Goal: Task Accomplishment & Management: Complete application form

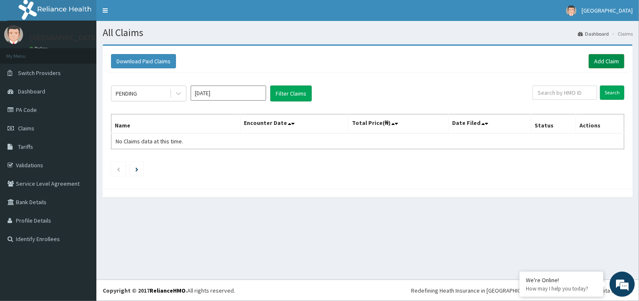
click at [599, 67] on link "Add Claim" at bounding box center [607, 61] width 36 height 14
click at [600, 64] on link "Add Claim" at bounding box center [607, 61] width 36 height 14
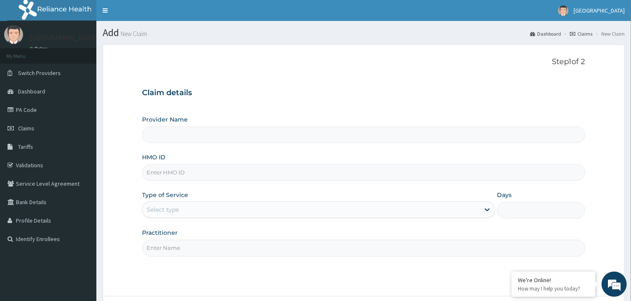
type input "[GEOGRAPHIC_DATA]"
paste input "lbp/10117/e"
type input "lbp/10117/e"
click at [217, 251] on input "Practitioner" at bounding box center [363, 248] width 443 height 16
type input "[PERSON_NAME]"
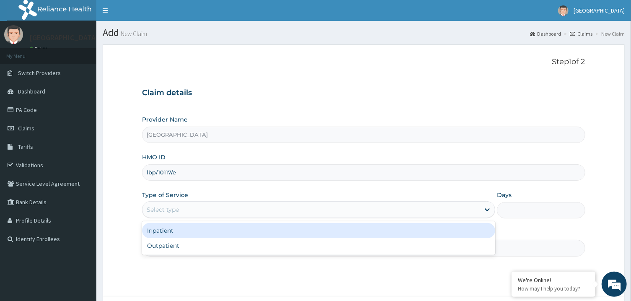
click at [267, 209] on div "Select type" at bounding box center [310, 209] width 337 height 13
click at [261, 232] on div "Inpatient" at bounding box center [318, 230] width 353 height 15
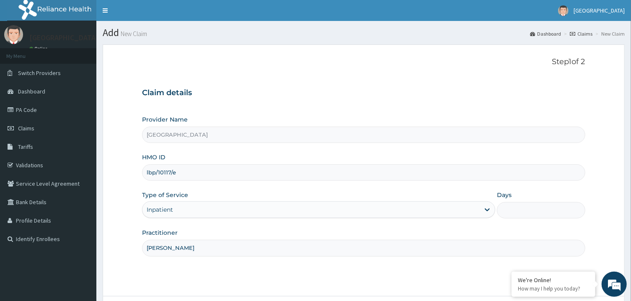
click at [523, 208] on input "Days" at bounding box center [541, 210] width 88 height 16
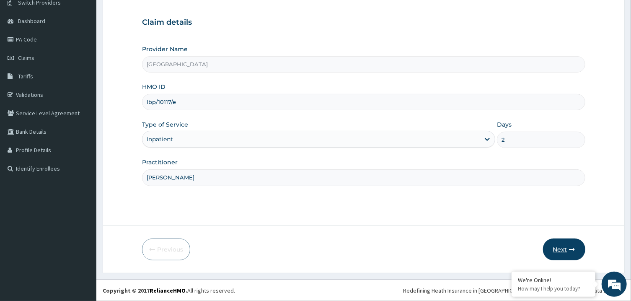
type input "2"
click at [561, 245] on button "Next" at bounding box center [564, 249] width 42 height 22
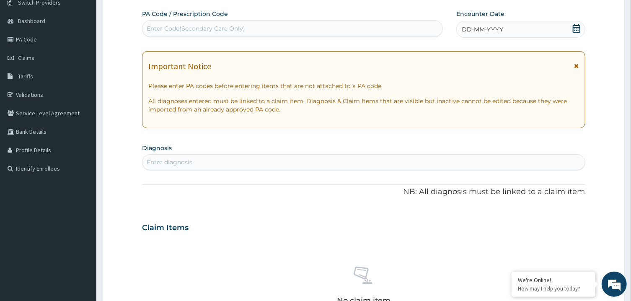
click at [369, 28] on div "Enter Code(Secondary Care Only)" at bounding box center [292, 28] width 300 height 13
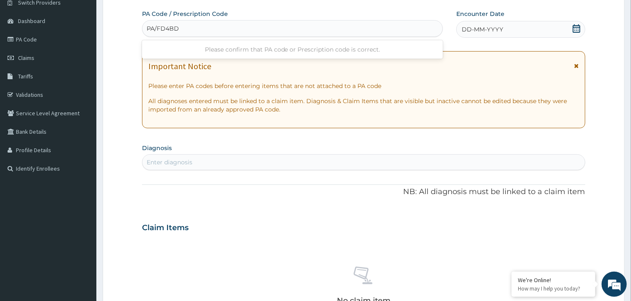
type input "PA/FD4BD8"
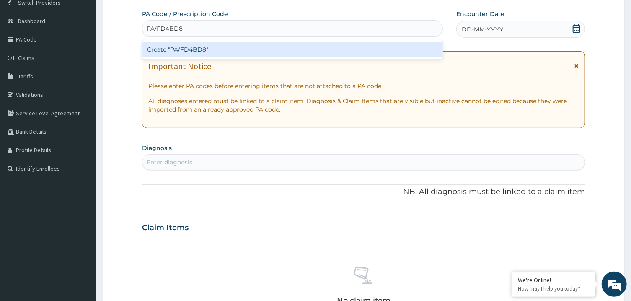
click at [370, 45] on div "Create "PA/FD4BD8"" at bounding box center [292, 49] width 301 height 15
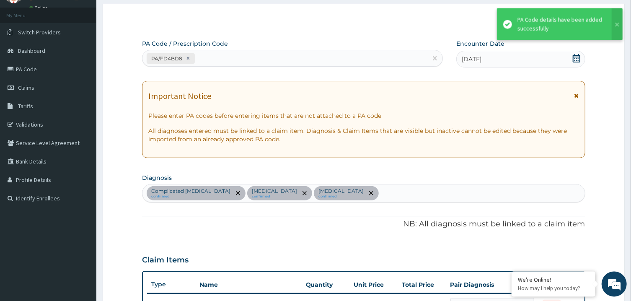
scroll to position [550, 0]
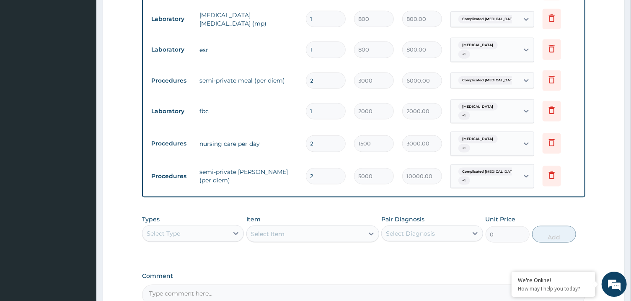
click at [219, 226] on div "Select Type" at bounding box center [185, 232] width 86 height 13
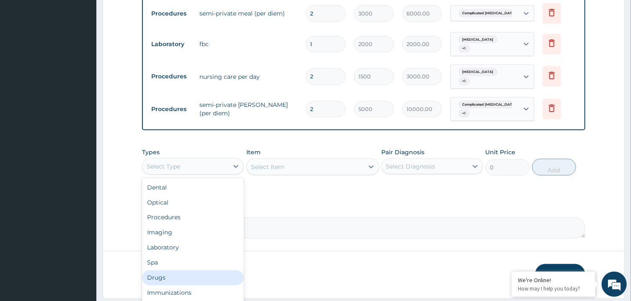
click at [203, 270] on div "Drugs" at bounding box center [193, 277] width 102 height 15
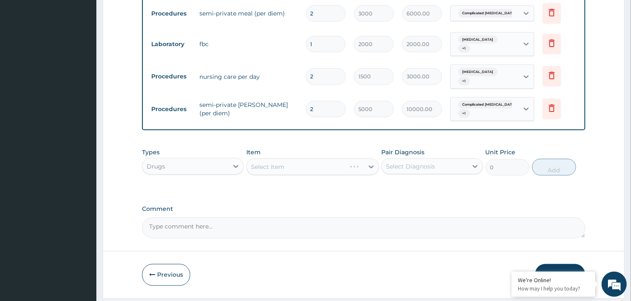
click at [403, 162] on div "Select Diagnosis" at bounding box center [410, 166] width 49 height 8
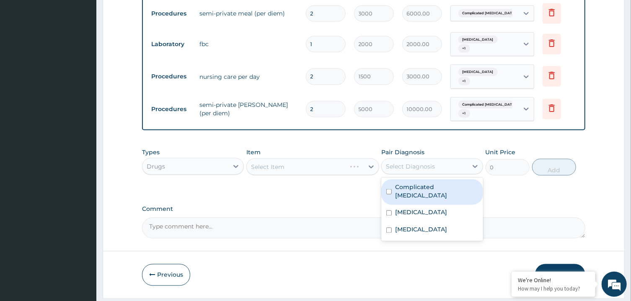
click at [412, 183] on label "Complicated malaria" at bounding box center [436, 191] width 83 height 17
checkbox input "true"
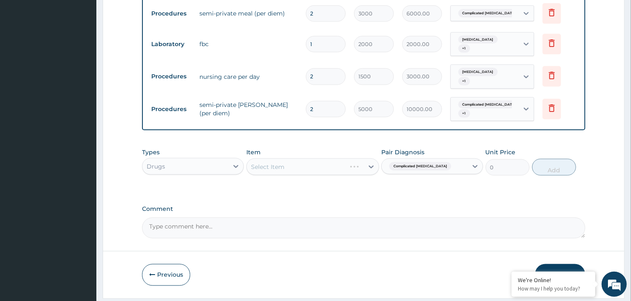
click at [350, 152] on div "Types Drugs Item Select Item Pair Diagnosis Complicated malaria Unit Price 0 Add" at bounding box center [363, 162] width 443 height 36
click at [343, 158] on div "Select Item" at bounding box center [312, 166] width 133 height 17
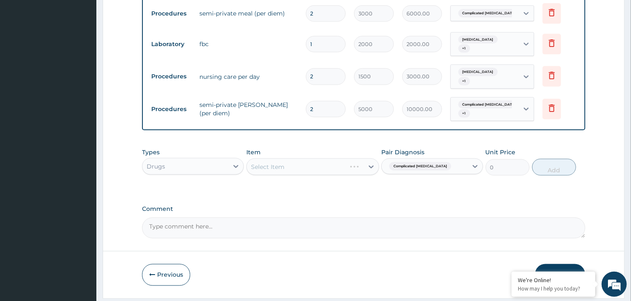
click at [343, 158] on div "Select Item" at bounding box center [312, 166] width 133 height 17
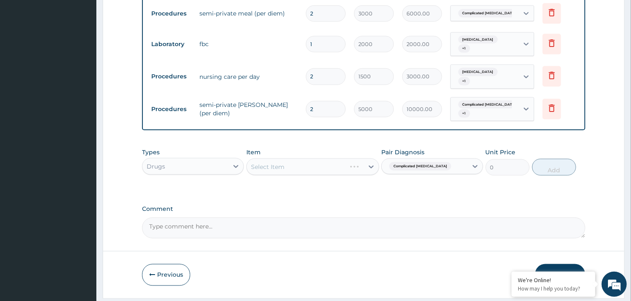
click at [343, 158] on div "Select Item" at bounding box center [312, 166] width 133 height 17
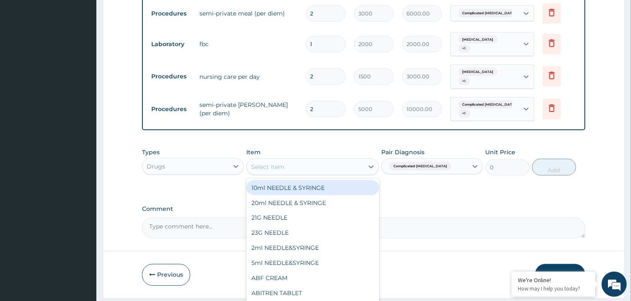
click at [343, 160] on div "Select Item" at bounding box center [305, 166] width 117 height 13
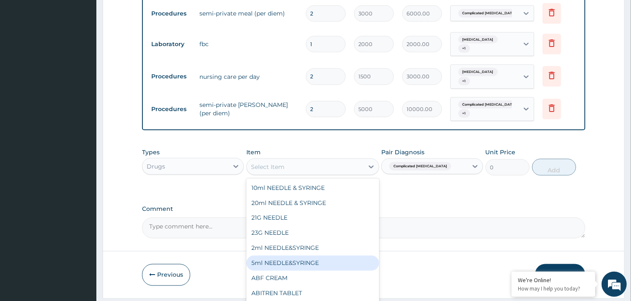
click at [305, 256] on div "5ml NEEDLE&SYRINGE" at bounding box center [312, 263] width 133 height 15
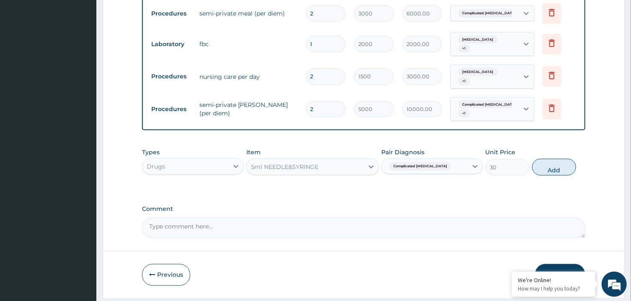
click at [532, 144] on div "Types Drugs Item option 5ml NEEDLE&SYRINGE, selected. Select is focused ,type t…" at bounding box center [363, 162] width 443 height 36
click at [540, 159] on button "Add" at bounding box center [554, 167] width 44 height 17
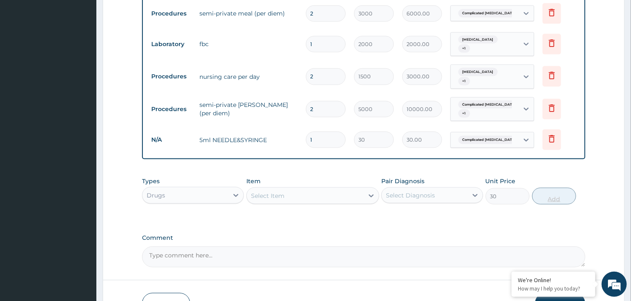
type input "0"
type input "0.00"
type input "6"
type input "180.00"
type input "6"
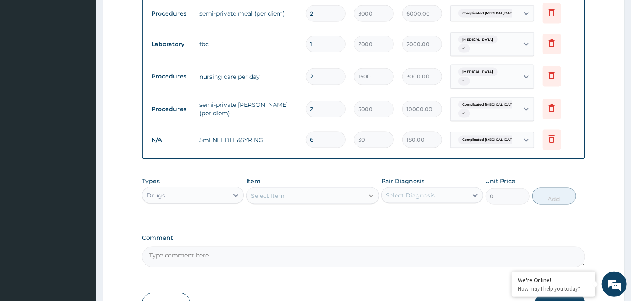
click at [365, 188] on div at bounding box center [371, 195] width 15 height 15
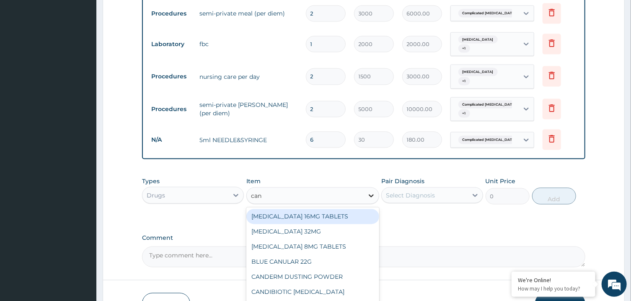
type input "cann"
click at [340, 209] on div "IV cannula,16G shot with injection" at bounding box center [312, 216] width 133 height 15
type input "350"
click at [340, 187] on div "Types Drugs Item option 5ml NEEDLE&SYRINGE, selected. option IV cannula,16G sho…" at bounding box center [363, 197] width 443 height 49
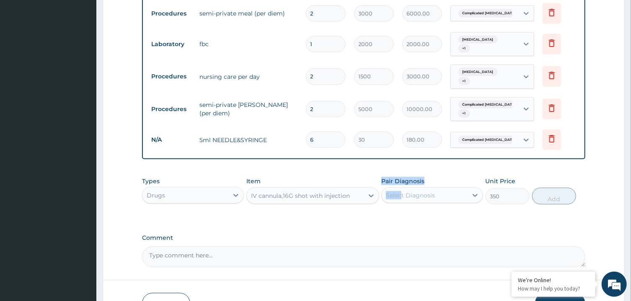
drag, startPoint x: 340, startPoint y: 187, endPoint x: 425, endPoint y: 184, distance: 85.1
click at [404, 173] on div "Types Drugs Item IV cannula,16G shot with injection Pair Diagnosis Select Diagn…" at bounding box center [363, 197] width 443 height 49
click at [432, 187] on div "Select Diagnosis" at bounding box center [432, 195] width 102 height 16
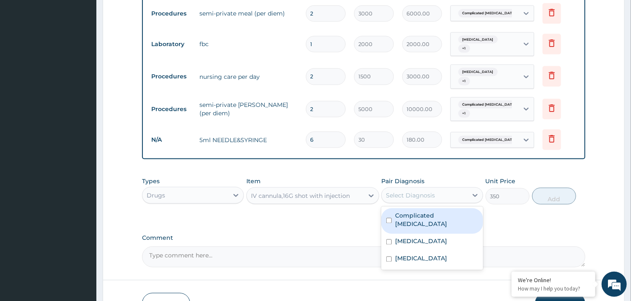
click at [438, 208] on div "Complicated [MEDICAL_DATA]" at bounding box center [432, 221] width 102 height 26
checkbox input "true"
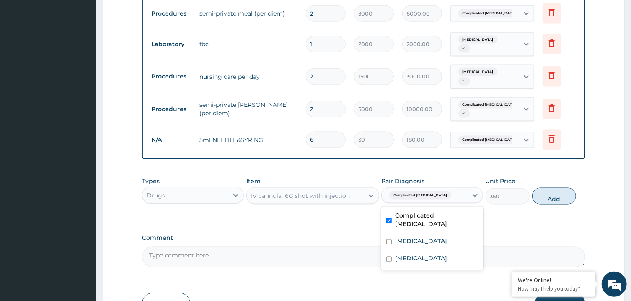
drag, startPoint x: 554, startPoint y: 164, endPoint x: 461, endPoint y: 176, distance: 93.7
click at [554, 188] on button "Add" at bounding box center [554, 196] width 44 height 17
type input "0"
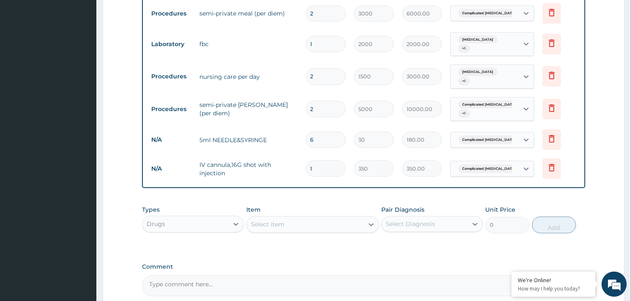
click at [345, 218] on div "Select Item" at bounding box center [305, 224] width 117 height 13
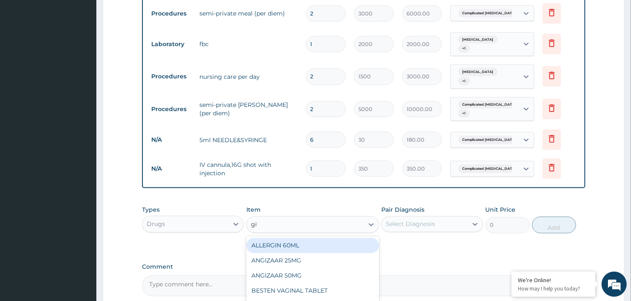
type input "givi"
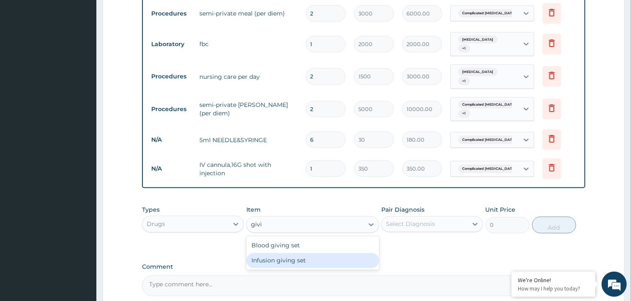
click at [329, 253] on div "Infusion giving set" at bounding box center [312, 260] width 133 height 15
type input "250"
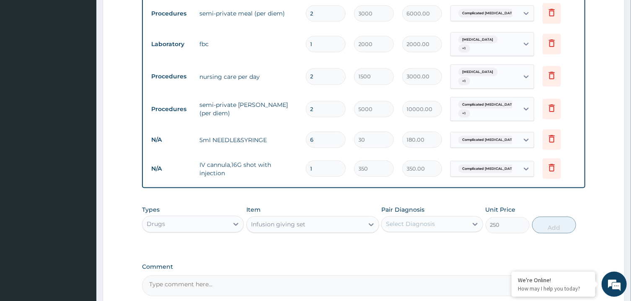
click at [447, 217] on div "Select Diagnosis" at bounding box center [425, 223] width 86 height 13
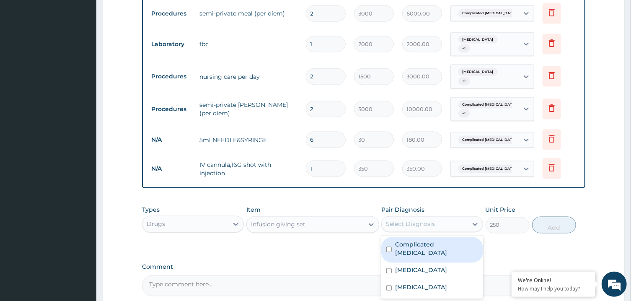
click at [449, 240] on label "Complicated [MEDICAL_DATA]" at bounding box center [436, 248] width 83 height 17
checkbox input "true"
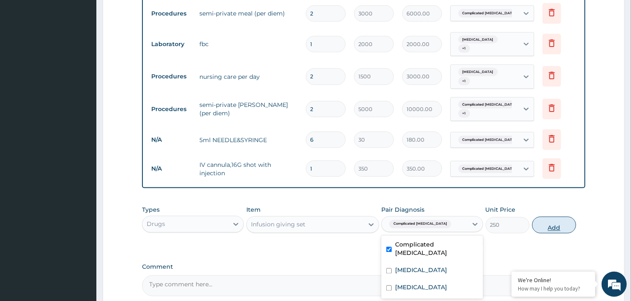
click at [555, 217] on button "Add" at bounding box center [554, 225] width 44 height 17
type input "0"
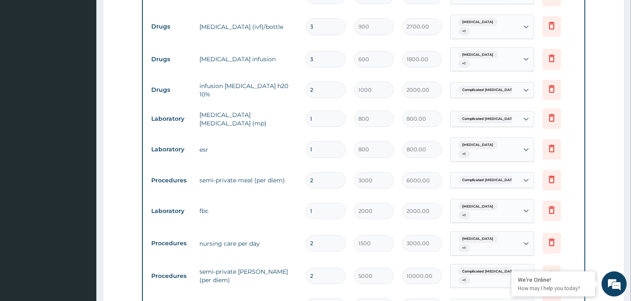
scroll to position [703, 0]
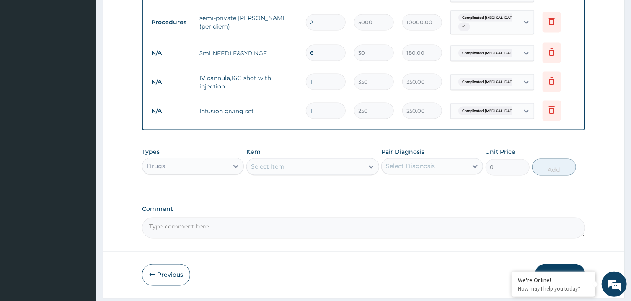
click at [563, 264] on button "Submit" at bounding box center [560, 275] width 50 height 22
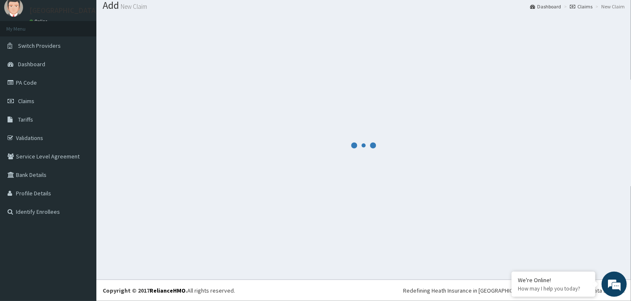
scroll to position [27, 0]
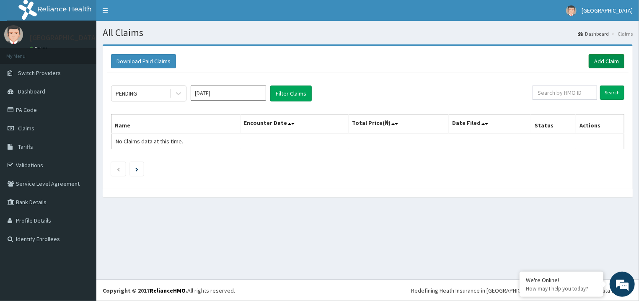
click at [608, 61] on link "Add Claim" at bounding box center [607, 61] width 36 height 14
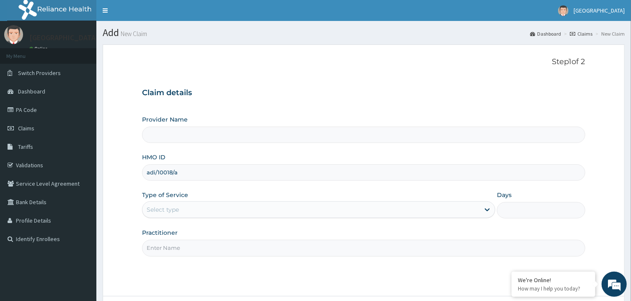
type input "adi/10018/a"
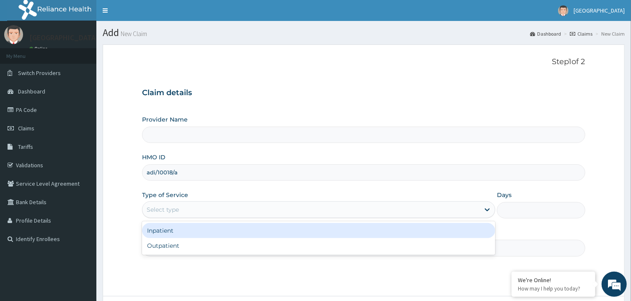
click at [196, 211] on div "Select type" at bounding box center [310, 209] width 337 height 13
type input "[GEOGRAPHIC_DATA]"
click at [198, 237] on div "Inpatient" at bounding box center [318, 230] width 353 height 15
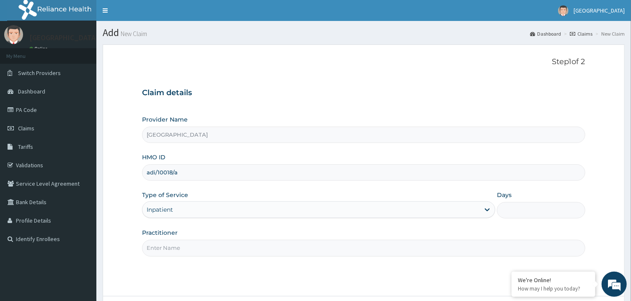
click at [198, 245] on input "Practitioner" at bounding box center [363, 248] width 443 height 16
type input "peter prince"
click at [565, 211] on input "Days" at bounding box center [541, 210] width 88 height 16
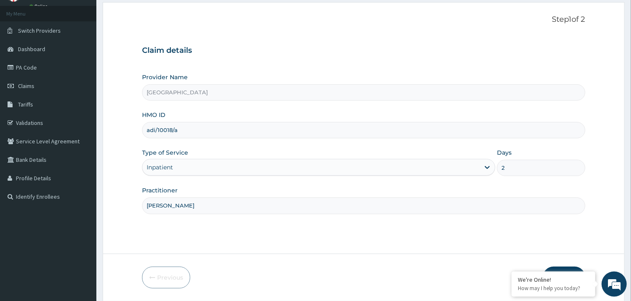
scroll to position [70, 0]
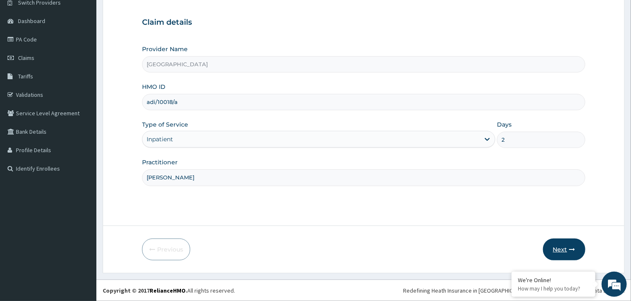
type input "2"
click at [568, 249] on button "Next" at bounding box center [564, 249] width 42 height 22
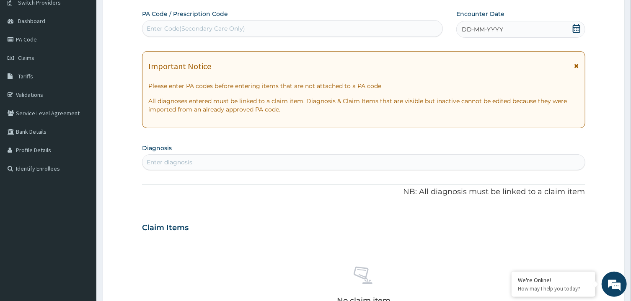
click at [408, 25] on div "Enter Code(Secondary Care Only)" at bounding box center [292, 28] width 300 height 13
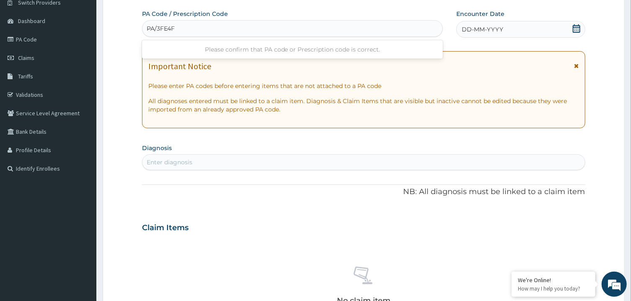
type input "PA/3FE4FE"
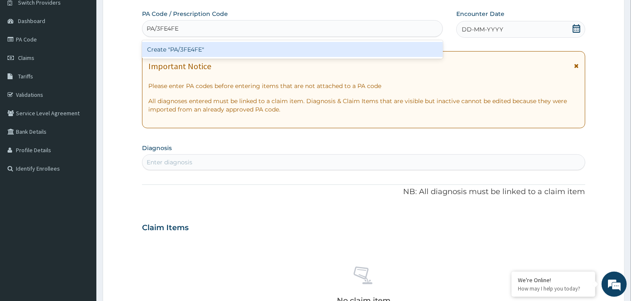
click at [408, 51] on div "Create "PA/3FE4FE"" at bounding box center [292, 49] width 301 height 15
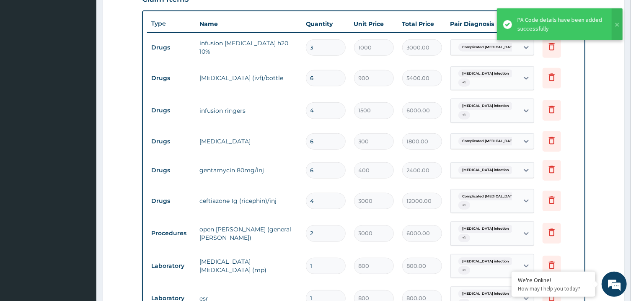
scroll to position [579, 0]
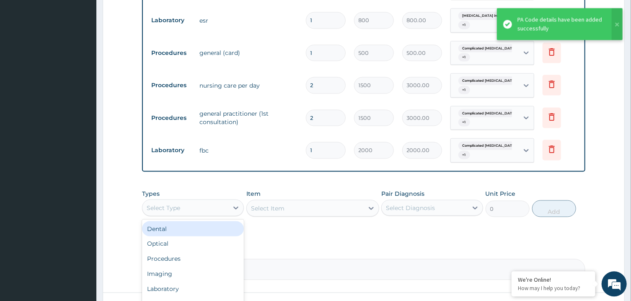
click at [201, 209] on div "Select Type" at bounding box center [185, 207] width 86 height 13
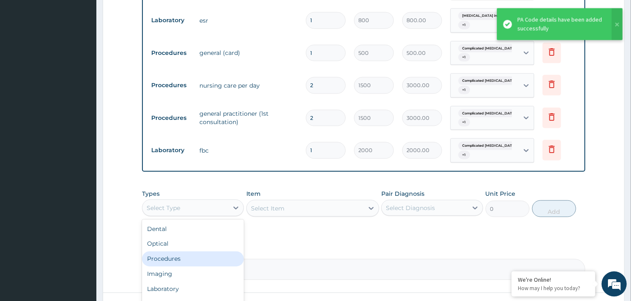
scroll to position [646, 0]
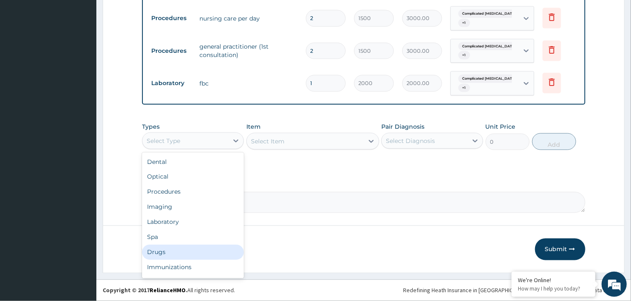
click at [192, 257] on div "Drugs" at bounding box center [193, 252] width 102 height 15
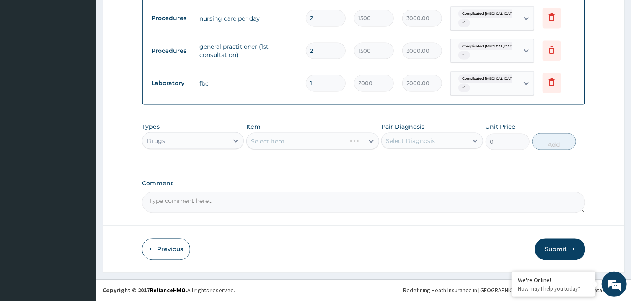
click at [429, 136] on div "Select Diagnosis" at bounding box center [425, 140] width 86 height 13
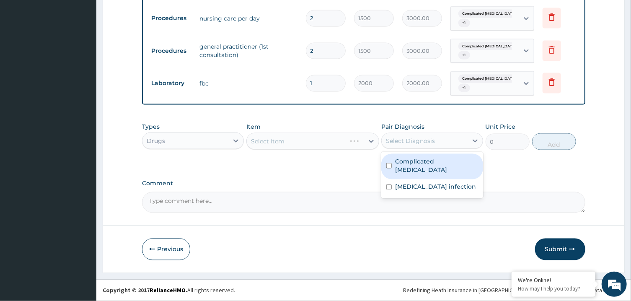
click at [428, 161] on label "Complicated [MEDICAL_DATA]" at bounding box center [436, 165] width 83 height 17
checkbox input "true"
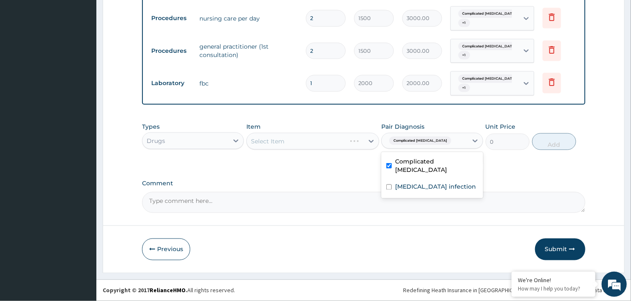
click at [361, 144] on div "Select Item" at bounding box center [312, 141] width 133 height 17
click at [361, 144] on div "Select Item" at bounding box center [305, 140] width 117 height 13
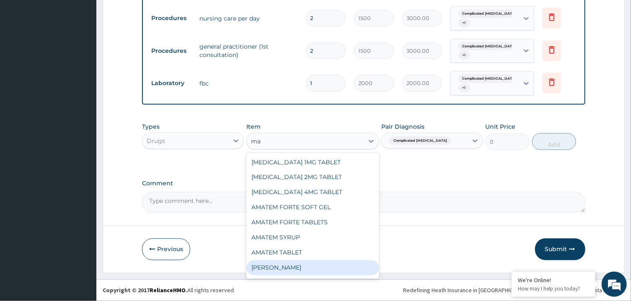
type input "m"
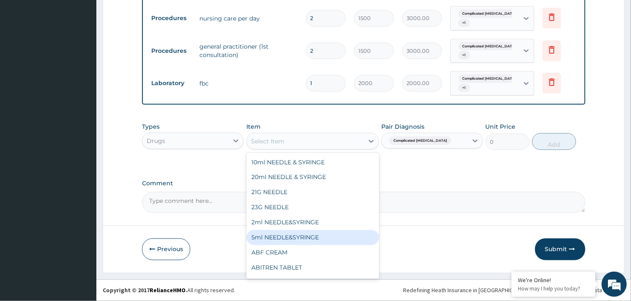
click at [330, 237] on div "5ml NEEDLE&SYRINGE" at bounding box center [312, 237] width 133 height 15
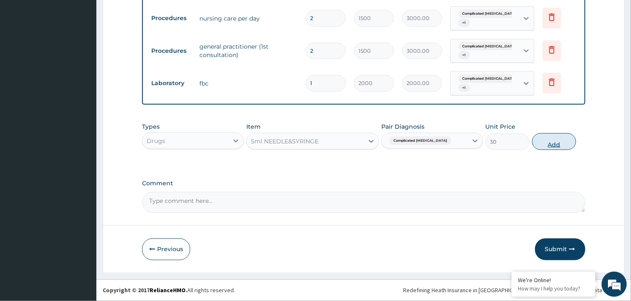
click at [550, 140] on button "Add" at bounding box center [554, 141] width 44 height 17
type input "0"
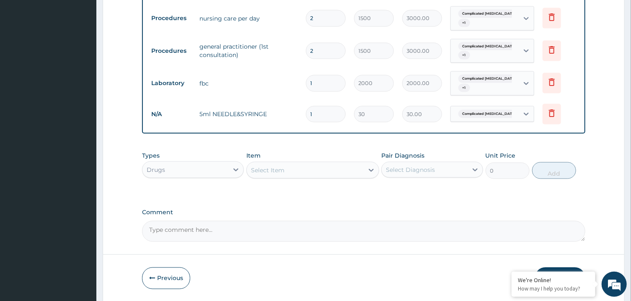
click at [302, 171] on div "Select Item" at bounding box center [305, 169] width 117 height 13
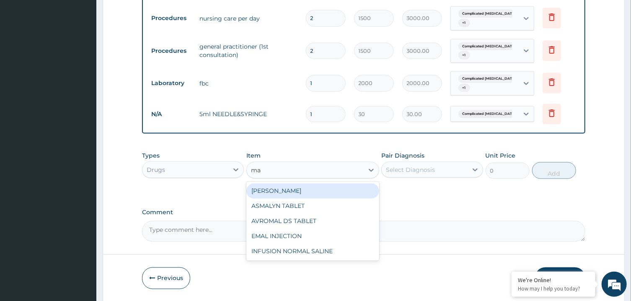
type input "m"
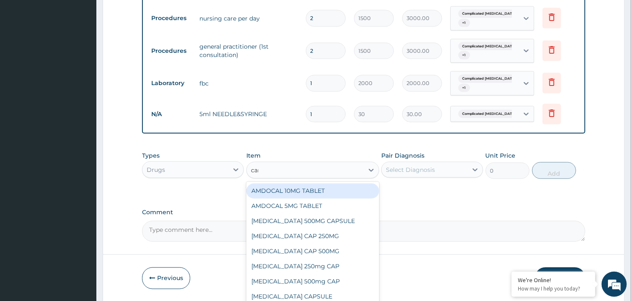
type input "cann"
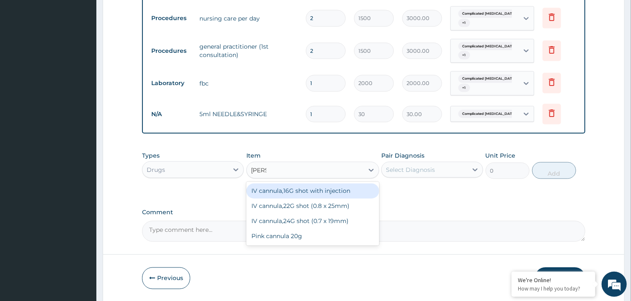
click at [319, 193] on div "IV cannula,16G shot with injection" at bounding box center [312, 190] width 133 height 15
type input "350"
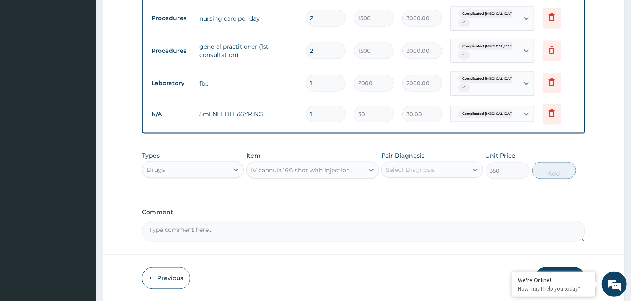
click at [425, 167] on div "Select Diagnosis" at bounding box center [410, 169] width 49 height 8
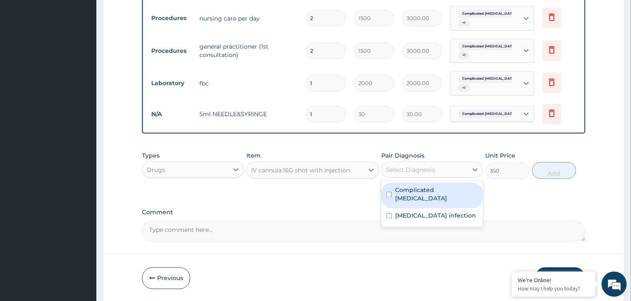
drag, startPoint x: 435, startPoint y: 199, endPoint x: 438, endPoint y: 203, distance: 4.5
click at [436, 200] on div "Complicated [MEDICAL_DATA]" at bounding box center [432, 196] width 102 height 26
checkbox input "true"
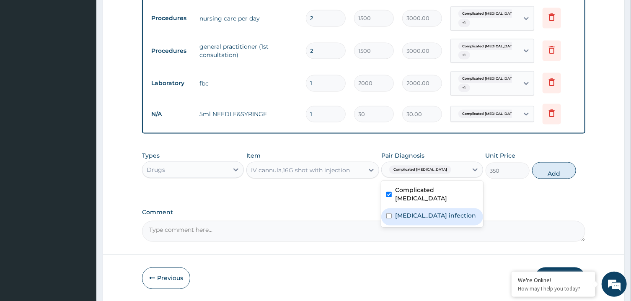
click at [441, 212] on label "Salmonella infection" at bounding box center [435, 216] width 81 height 8
checkbox input "true"
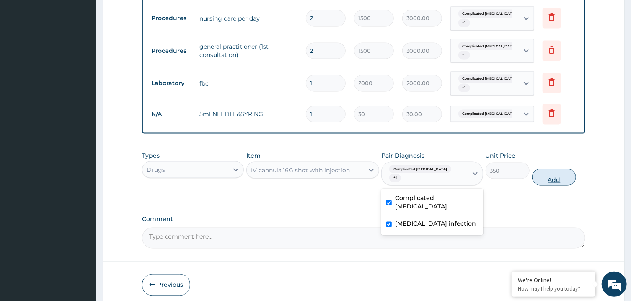
click at [553, 172] on button "Add" at bounding box center [554, 177] width 44 height 17
type input "0"
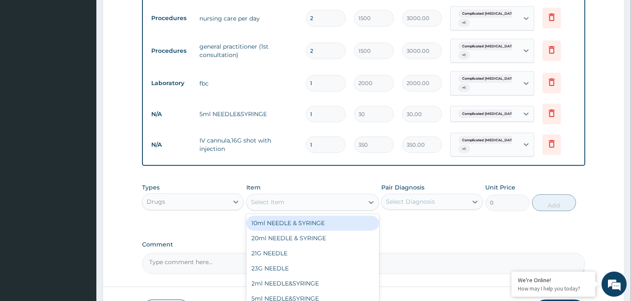
click at [334, 202] on div "Select Item" at bounding box center [305, 202] width 117 height 13
type input "givin"
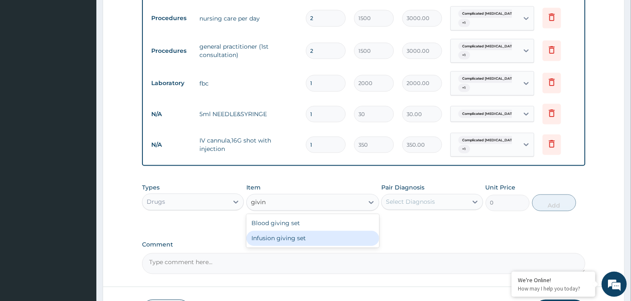
click at [340, 236] on div "Infusion giving set" at bounding box center [312, 238] width 133 height 15
type input "250"
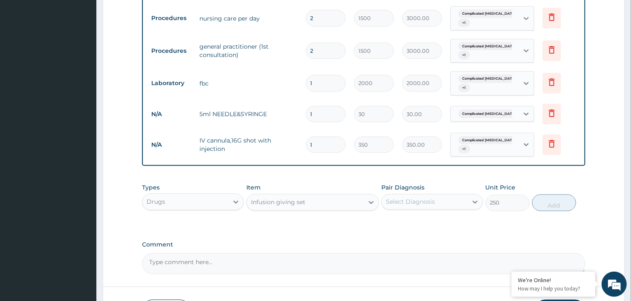
click at [446, 202] on div "Select Diagnosis" at bounding box center [425, 201] width 86 height 13
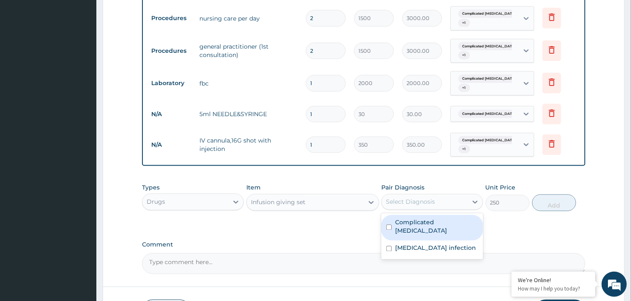
click at [450, 222] on label "Complicated [MEDICAL_DATA]" at bounding box center [436, 226] width 83 height 17
checkbox input "true"
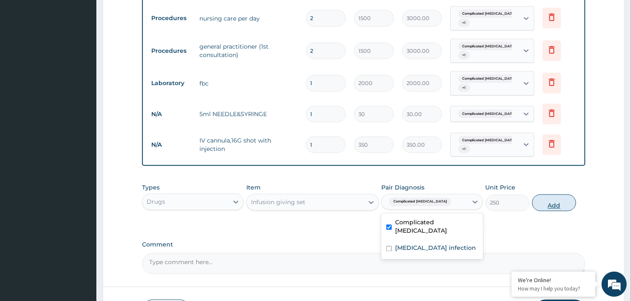
click at [556, 202] on button "Add" at bounding box center [554, 202] width 44 height 17
type input "0"
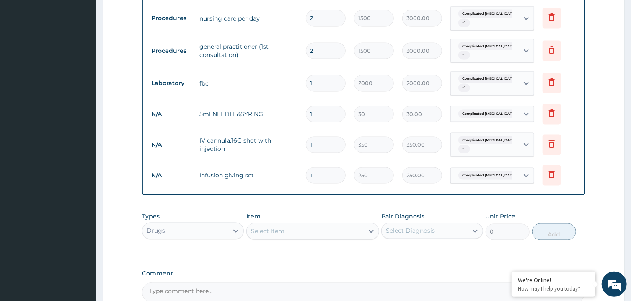
click at [319, 114] on input "1" at bounding box center [326, 114] width 40 height 16
type input "6"
type input "180.00"
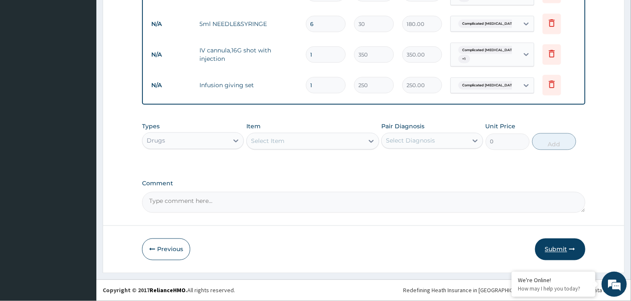
type input "6"
click at [568, 248] on button "Submit" at bounding box center [560, 249] width 50 height 22
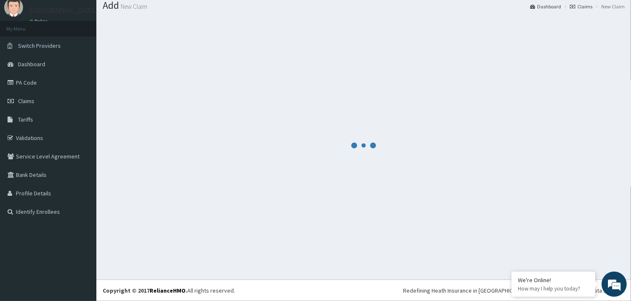
scroll to position [27, 0]
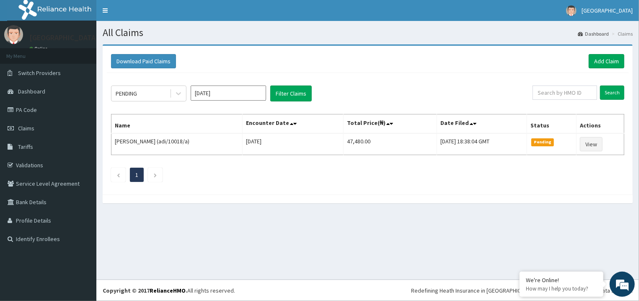
drag, startPoint x: 438, startPoint y: 150, endPoint x: 129, endPoint y: 77, distance: 317.1
click at [131, 76] on div "PENDING [DATE] Filter Claims Search Name Encounter Date Total Price(₦) Date Fil…" at bounding box center [368, 131] width 522 height 117
click at [336, 176] on ul "1" at bounding box center [367, 175] width 513 height 14
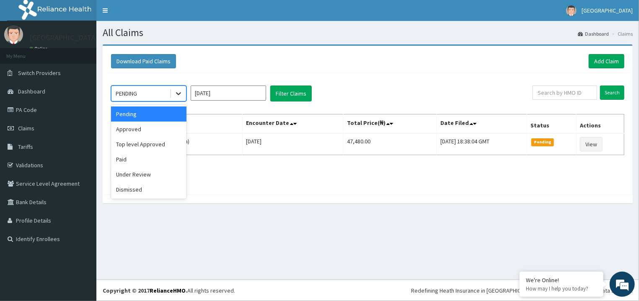
click at [174, 95] on div at bounding box center [178, 93] width 15 height 15
click at [153, 178] on div "Under Review" at bounding box center [148, 174] width 75 height 15
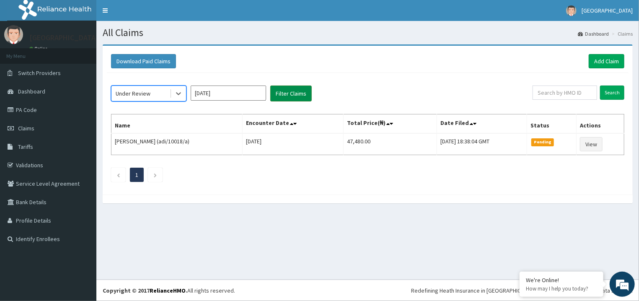
click at [294, 96] on button "Filter Claims" at bounding box center [290, 93] width 41 height 16
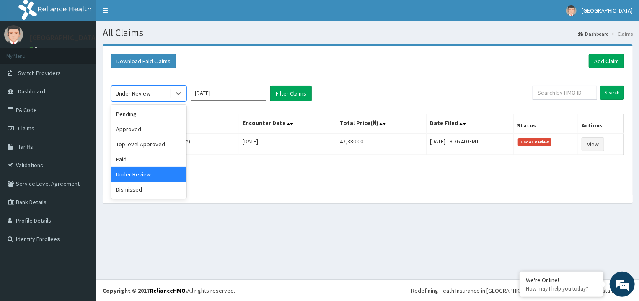
click at [155, 88] on div "Under Review" at bounding box center [140, 93] width 58 height 13
click at [157, 128] on div "Approved" at bounding box center [148, 128] width 75 height 15
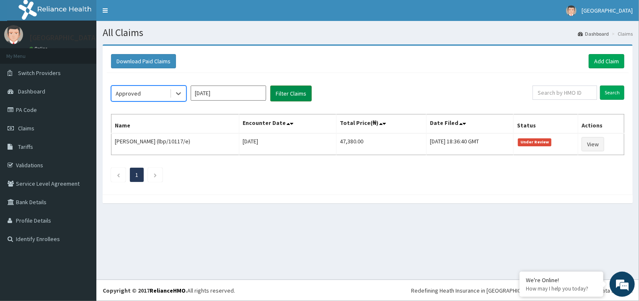
click at [308, 90] on button "Filter Claims" at bounding box center [290, 93] width 41 height 16
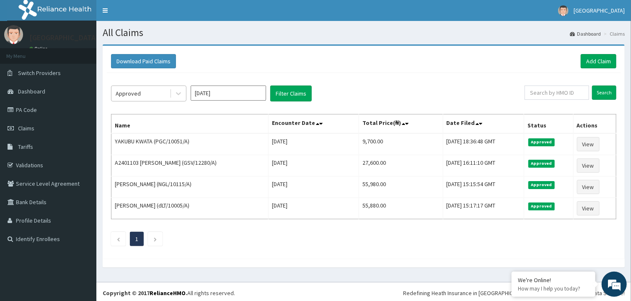
click at [162, 93] on div "Approved" at bounding box center [140, 93] width 58 height 13
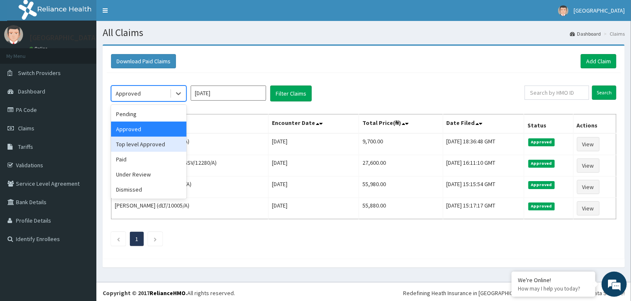
click at [160, 145] on div "Top level Approved" at bounding box center [148, 144] width 75 height 15
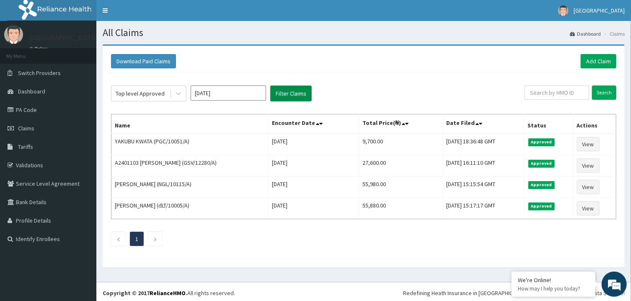
click at [278, 93] on button "Filter Claims" at bounding box center [290, 93] width 41 height 16
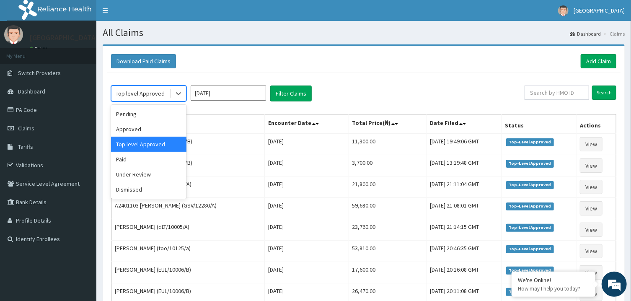
click at [159, 91] on div "Top level Approved" at bounding box center [140, 93] width 49 height 8
click at [155, 129] on div "Approved" at bounding box center [148, 128] width 75 height 15
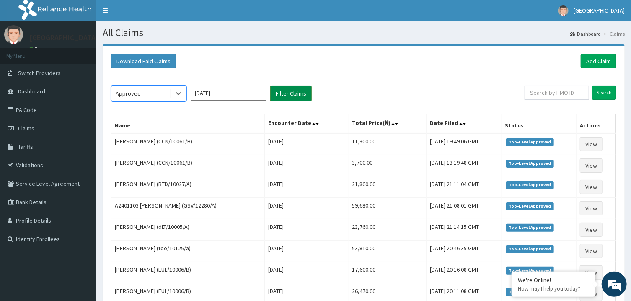
click at [308, 93] on button "Filter Claims" at bounding box center [290, 93] width 41 height 16
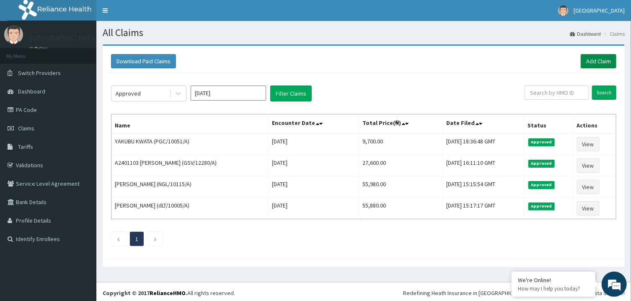
click at [597, 60] on link "Add Claim" at bounding box center [599, 61] width 36 height 14
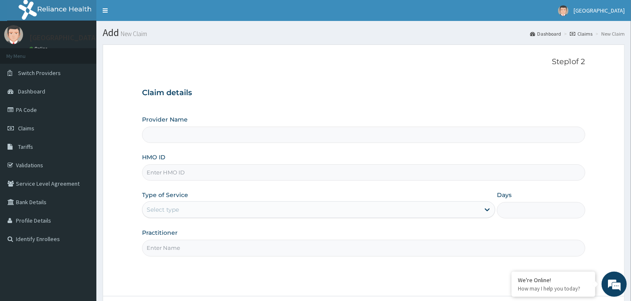
type input "[GEOGRAPHIC_DATA]"
click at [257, 171] on input "HMO ID" at bounding box center [363, 172] width 443 height 16
type input "gsv/12890/a"
click at [216, 211] on div "Select type" at bounding box center [310, 209] width 337 height 13
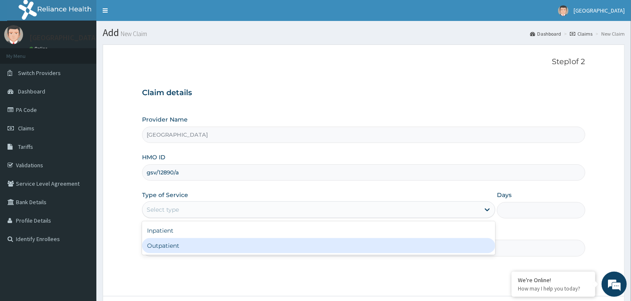
click at [208, 245] on div "Outpatient" at bounding box center [318, 245] width 353 height 15
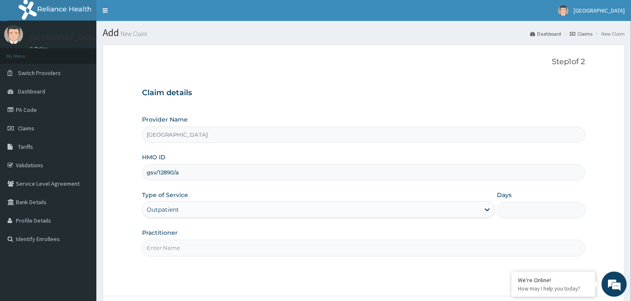
type input "1"
click at [208, 245] on input "Practitioner" at bounding box center [363, 248] width 443 height 16
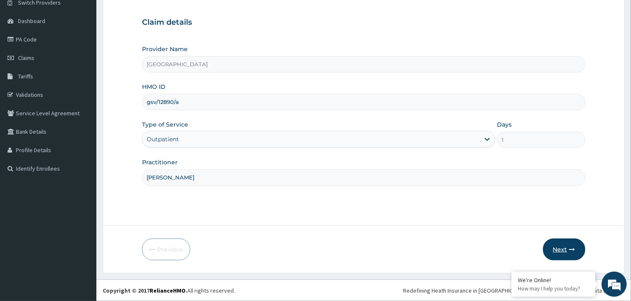
type input "[PERSON_NAME]"
click at [564, 253] on button "Next" at bounding box center [564, 249] width 42 height 22
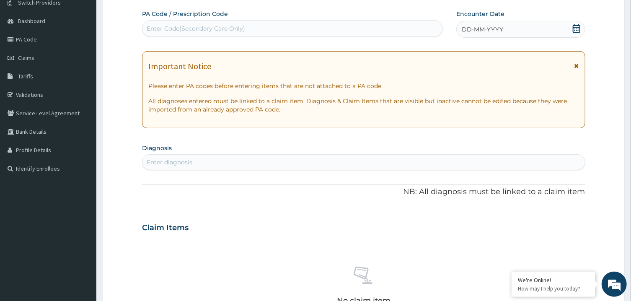
click at [578, 29] on icon at bounding box center [576, 28] width 8 height 8
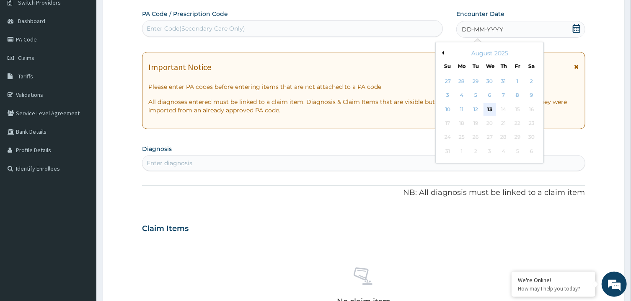
click at [492, 108] on div "13" at bounding box center [489, 109] width 13 height 13
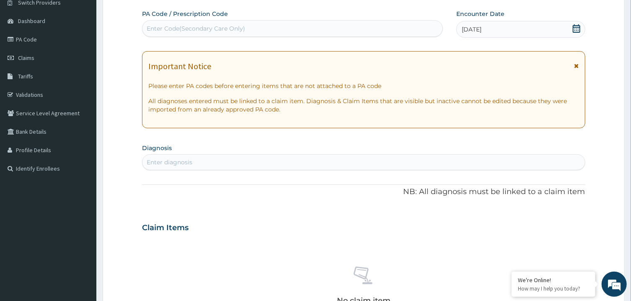
click at [305, 162] on div "Enter diagnosis" at bounding box center [363, 161] width 442 height 13
type input "[MEDICAL_DATA]"
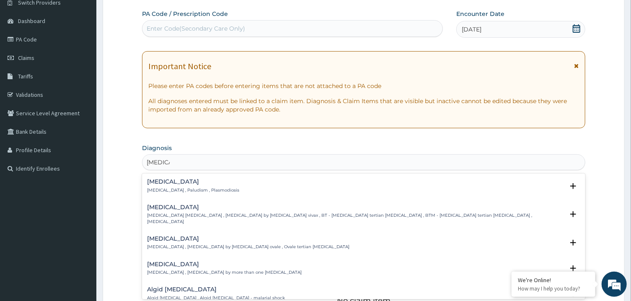
click at [327, 189] on div "[MEDICAL_DATA] [MEDICAL_DATA] , Paludism , Plasmodiosis" at bounding box center [363, 185] width 433 height 15
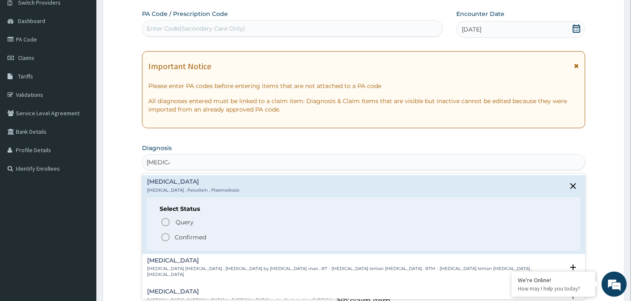
click at [165, 237] on icon "status option filled" at bounding box center [165, 237] width 10 height 10
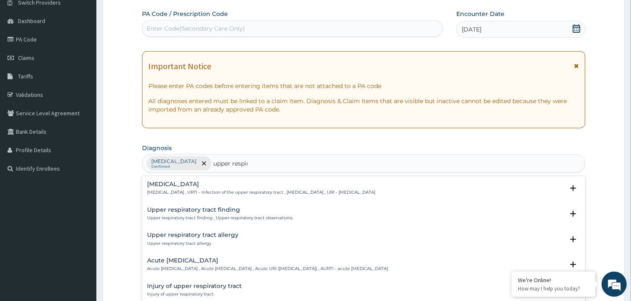
type input "upper respira"
click at [187, 185] on h4 "[MEDICAL_DATA]" at bounding box center [261, 184] width 228 height 6
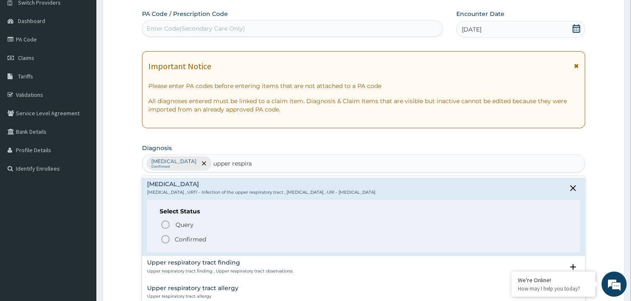
click at [164, 236] on circle "status option filled" at bounding box center [166, 239] width 8 height 8
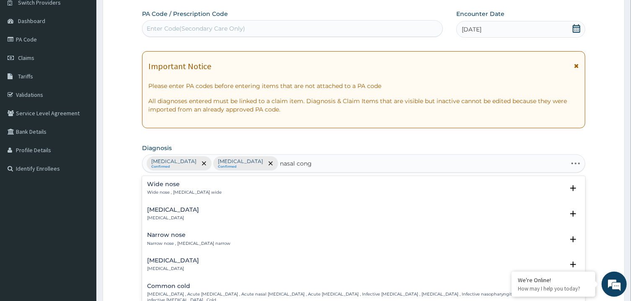
type input "nasal conge"
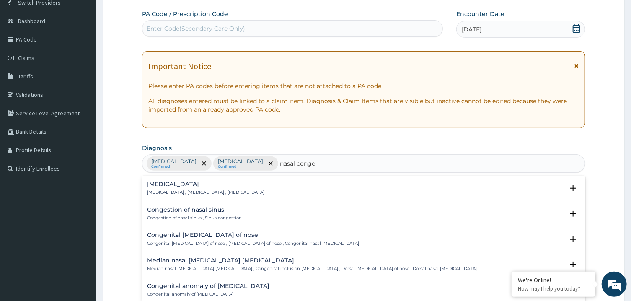
click at [246, 185] on h4 "[MEDICAL_DATA]" at bounding box center [205, 184] width 117 height 6
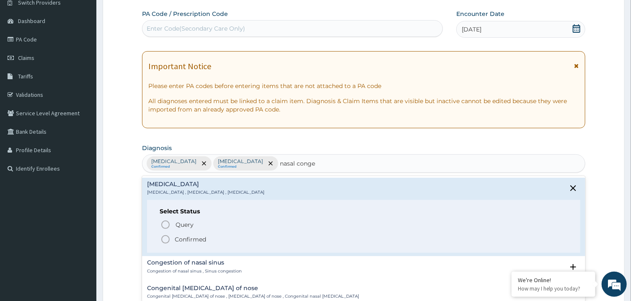
click at [165, 240] on icon "status option filled" at bounding box center [165, 239] width 10 height 10
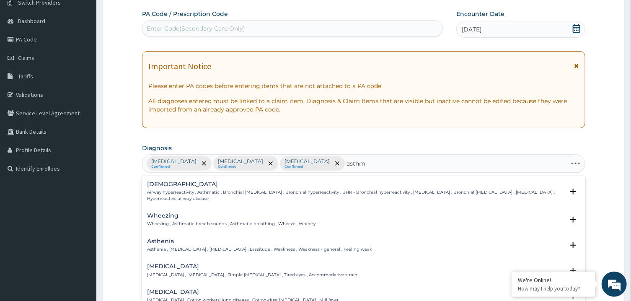
type input "[MEDICAL_DATA]"
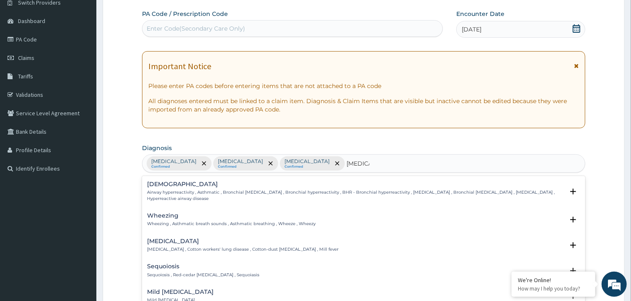
click at [159, 197] on p "Airway hyperreactivity , Asthmatic , Bronchial [MEDICAL_DATA] , Bronchial hyper…" at bounding box center [355, 195] width 416 height 12
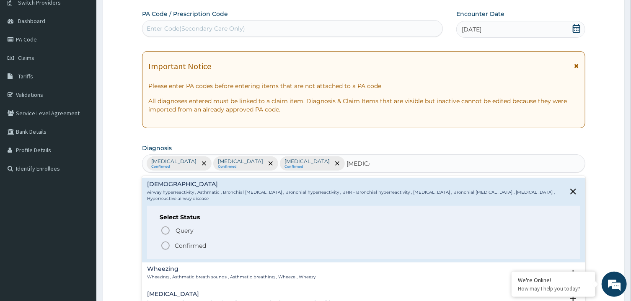
click at [165, 245] on icon "status option filled" at bounding box center [165, 245] width 10 height 10
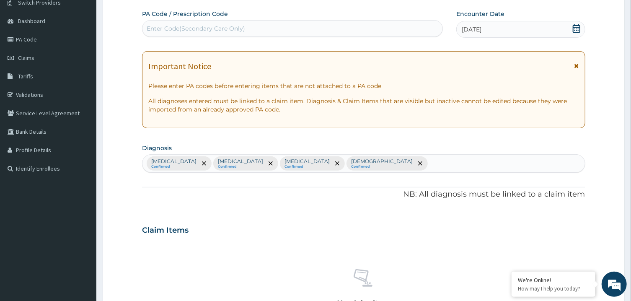
scroll to position [218, 0]
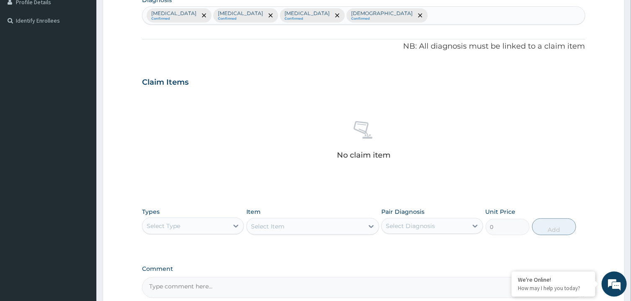
click at [216, 220] on div "Select Type" at bounding box center [185, 225] width 86 height 13
click at [199, 276] on div "Procedures" at bounding box center [193, 276] width 102 height 15
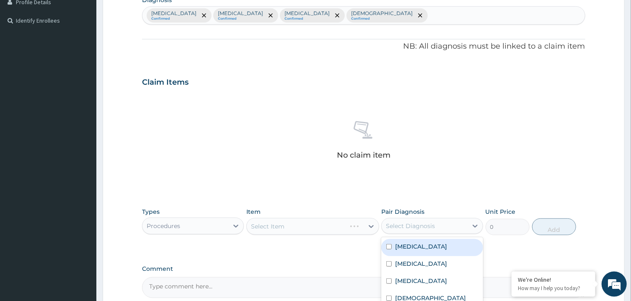
click at [439, 228] on div "Select Diagnosis" at bounding box center [425, 225] width 86 height 13
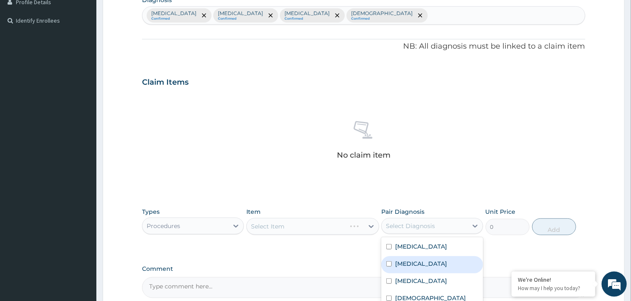
click at [436, 266] on label "[MEDICAL_DATA]" at bounding box center [421, 263] width 52 height 8
checkbox input "true"
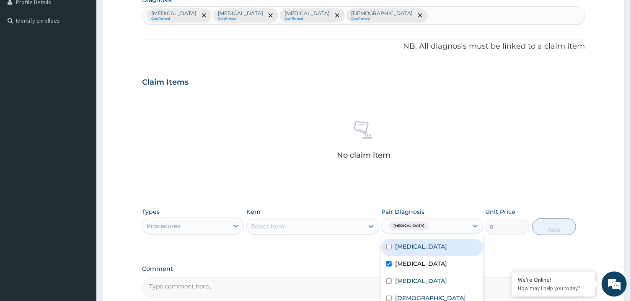
click at [429, 253] on div "[MEDICAL_DATA]" at bounding box center [432, 247] width 102 height 17
checkbox input "true"
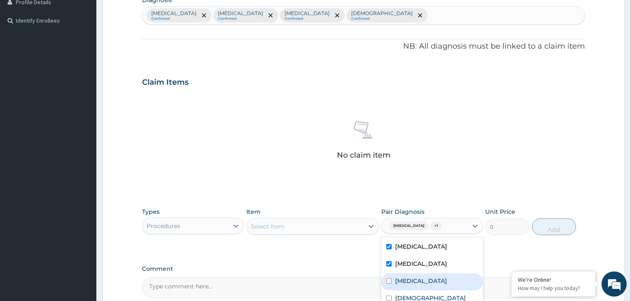
click at [434, 280] on label "[MEDICAL_DATA]" at bounding box center [421, 280] width 52 height 8
checkbox input "true"
click at [434, 298] on div "[DEMOGRAPHIC_DATA]" at bounding box center [432, 298] width 102 height 17
checkbox input "true"
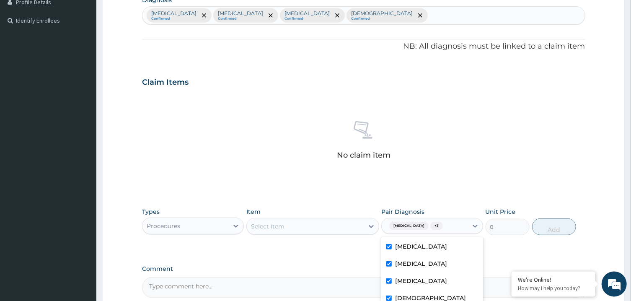
click at [310, 222] on div "Select Item" at bounding box center [305, 225] width 117 height 13
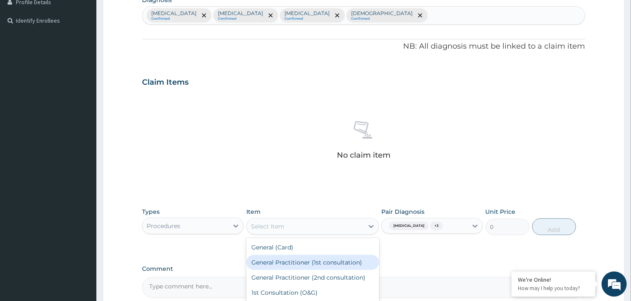
click at [306, 261] on div "General Practitioner (1st consultation)" at bounding box center [312, 262] width 133 height 15
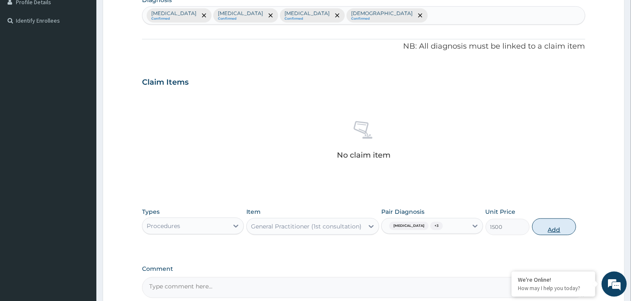
click at [549, 224] on button "Add" at bounding box center [554, 226] width 44 height 17
type input "0"
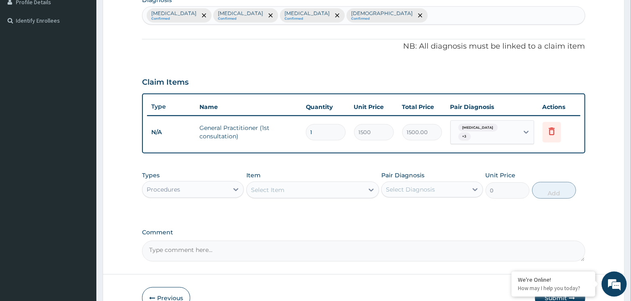
scroll to position [266, 0]
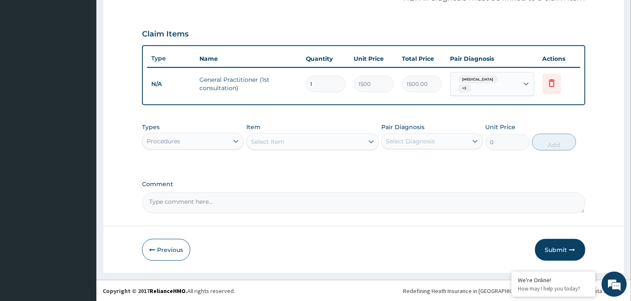
click at [292, 145] on div "Select Item" at bounding box center [305, 141] width 117 height 13
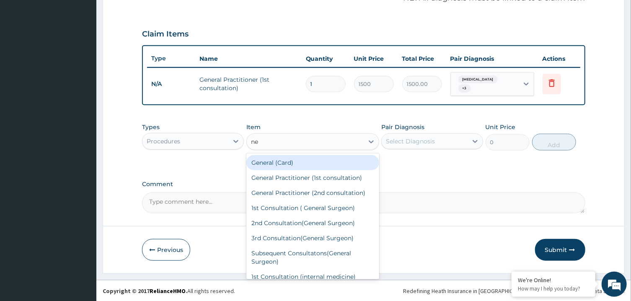
type input "neb"
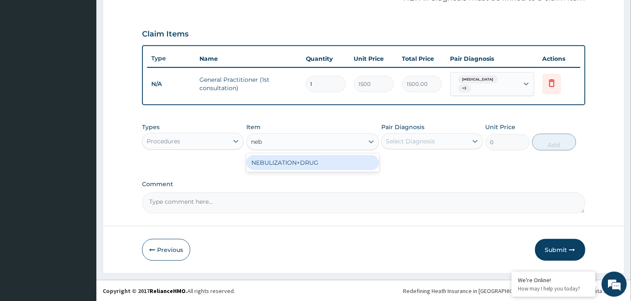
click at [309, 166] on div "NEBULIZATION+DRUG" at bounding box center [312, 162] width 133 height 15
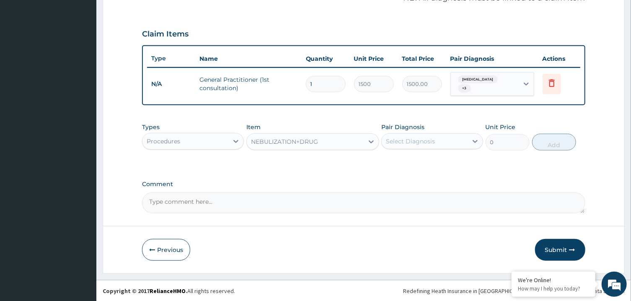
type input "5000"
click at [425, 141] on div "Select Diagnosis" at bounding box center [410, 141] width 49 height 8
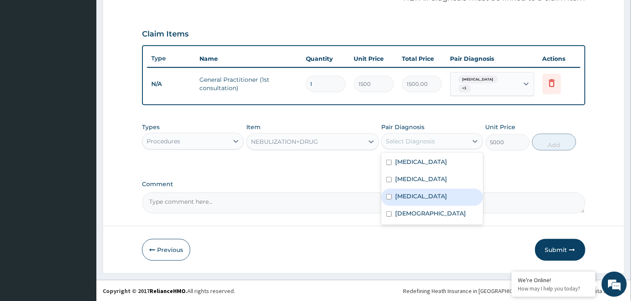
drag, startPoint x: 434, startPoint y: 163, endPoint x: 440, endPoint y: 189, distance: 26.7
click at [440, 189] on div "Malaria Upper respiratory infection Nasal congestion Asthma" at bounding box center [432, 188] width 102 height 72
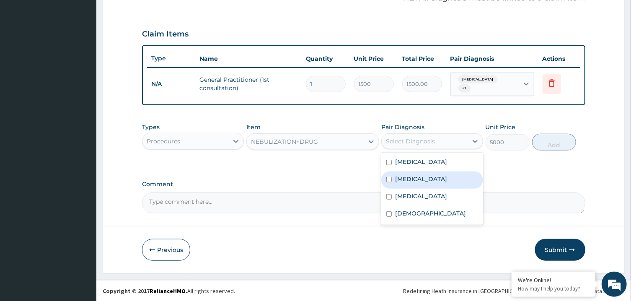
click at [436, 181] on label "Upper respiratory infection" at bounding box center [421, 179] width 52 height 8
checkbox input "true"
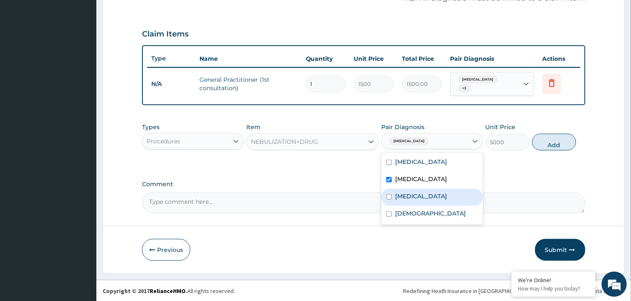
click at [440, 199] on label "Nasal congestion" at bounding box center [421, 196] width 52 height 8
checkbox input "true"
click at [444, 214] on div "Asthma" at bounding box center [432, 214] width 102 height 17
checkbox input "true"
click at [547, 145] on button "Add" at bounding box center [554, 142] width 44 height 17
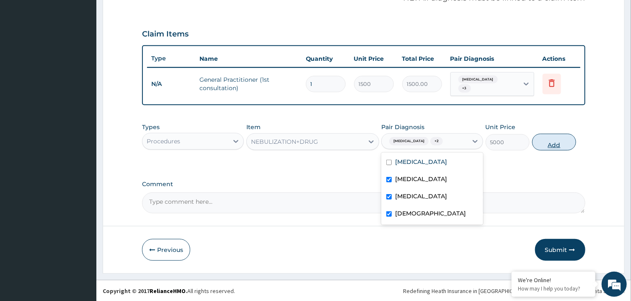
type input "0"
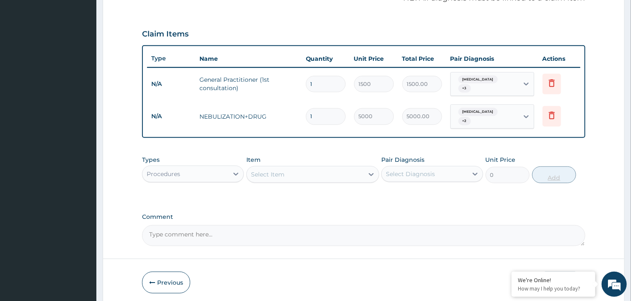
type input "0.00"
type input "2"
type input "10000.00"
type input "2"
click at [218, 177] on div "Procedures" at bounding box center [185, 173] width 86 height 13
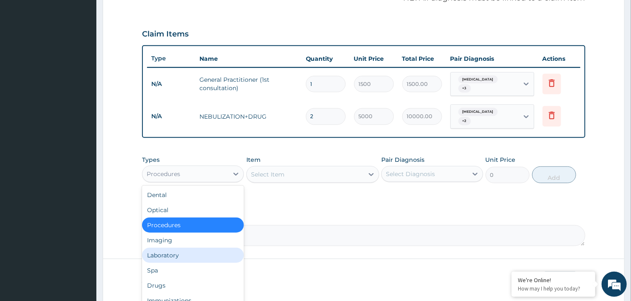
click at [195, 252] on div "Laboratory" at bounding box center [193, 255] width 102 height 15
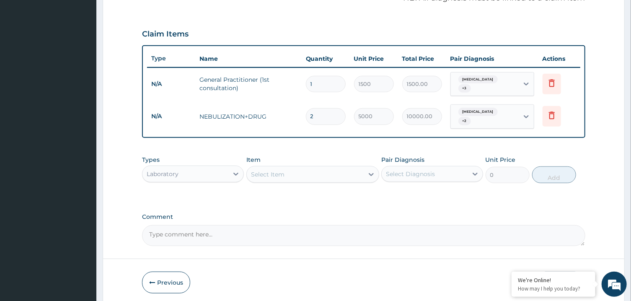
click at [299, 175] on div "Select Item" at bounding box center [305, 174] width 117 height 13
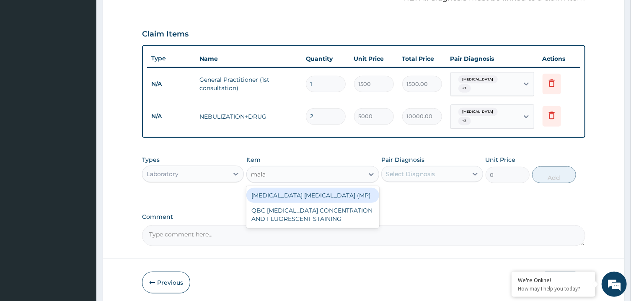
type input "malar"
click at [331, 194] on div "MALARIA PARASITE (MP)" at bounding box center [312, 195] width 133 height 15
type input "800"
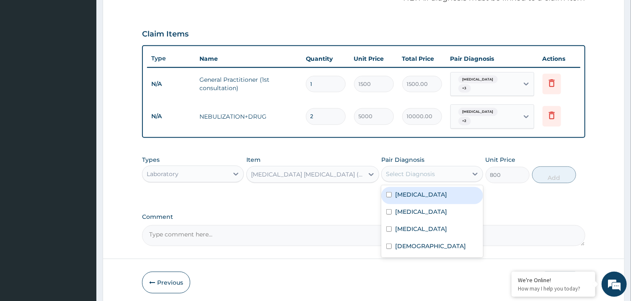
click at [418, 178] on div "Select Diagnosis" at bounding box center [425, 173] width 86 height 13
click at [426, 197] on div "Malaria" at bounding box center [432, 195] width 102 height 17
checkbox input "true"
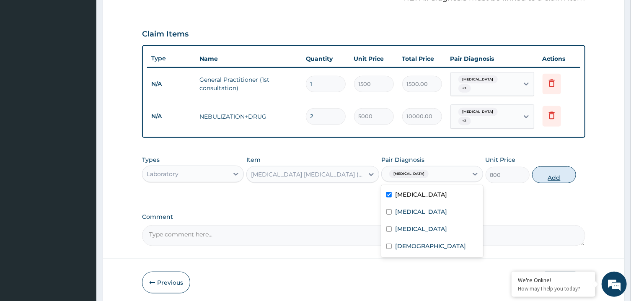
click at [550, 173] on button "Add" at bounding box center [554, 174] width 44 height 17
type input "0"
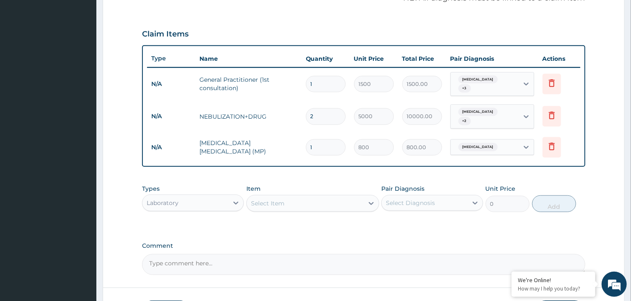
click at [320, 203] on div "Select Item" at bounding box center [305, 202] width 117 height 13
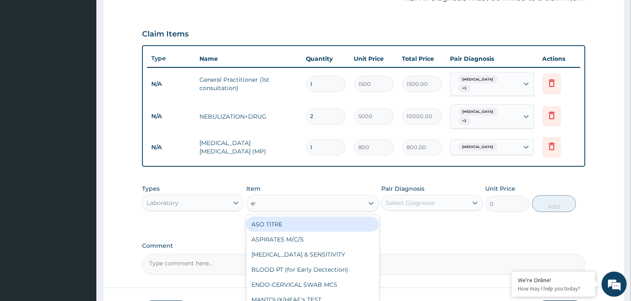
type input "esr"
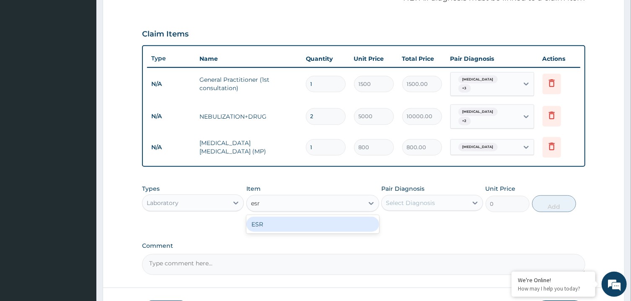
click at [319, 223] on div "ESR" at bounding box center [312, 224] width 133 height 15
type input "800"
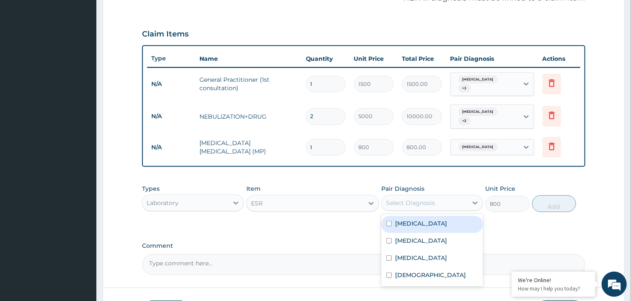
click at [397, 201] on div "Select Diagnosis" at bounding box center [410, 203] width 49 height 8
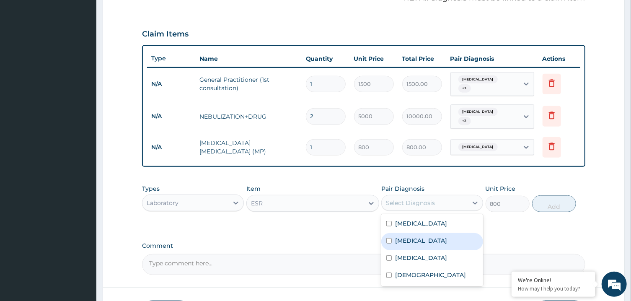
click at [405, 245] on div "Upper respiratory infection" at bounding box center [432, 241] width 102 height 17
checkbox input "true"
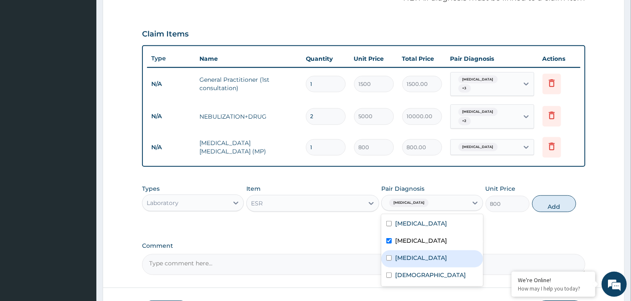
click at [409, 256] on label "Nasal congestion" at bounding box center [421, 257] width 52 height 8
checkbox input "true"
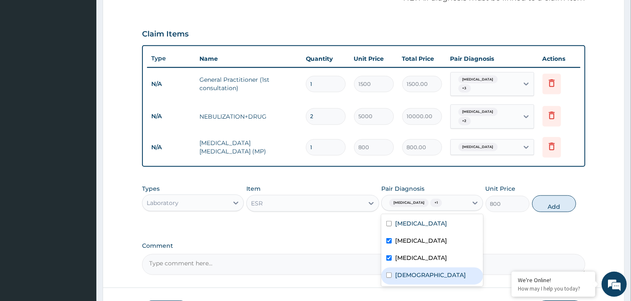
click at [415, 274] on label "Asthma" at bounding box center [430, 275] width 71 height 8
checkbox input "true"
click at [540, 207] on button "Add" at bounding box center [554, 203] width 44 height 17
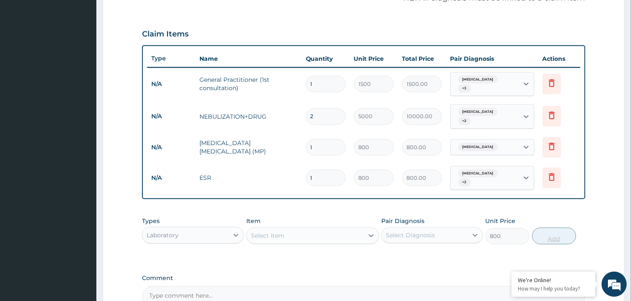
type input "0"
click at [295, 238] on div "Select Item" at bounding box center [305, 235] width 117 height 13
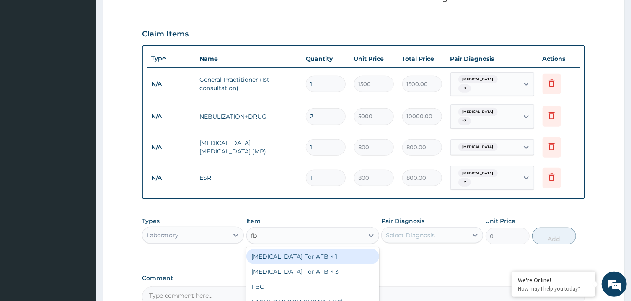
type input "fbc"
click at [289, 259] on div "FBC" at bounding box center [312, 256] width 133 height 15
type input "2000"
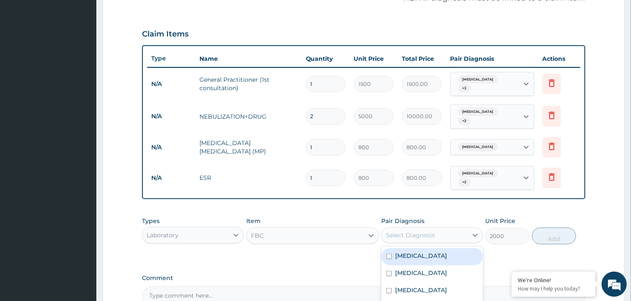
drag, startPoint x: 396, startPoint y: 235, endPoint x: 404, endPoint y: 235, distance: 8.0
click at [404, 235] on div "Select Diagnosis" at bounding box center [410, 235] width 49 height 8
drag, startPoint x: 418, startPoint y: 262, endPoint x: 422, endPoint y: 268, distance: 7.6
click at [418, 262] on div "Malaria" at bounding box center [432, 256] width 102 height 17
checkbox input "true"
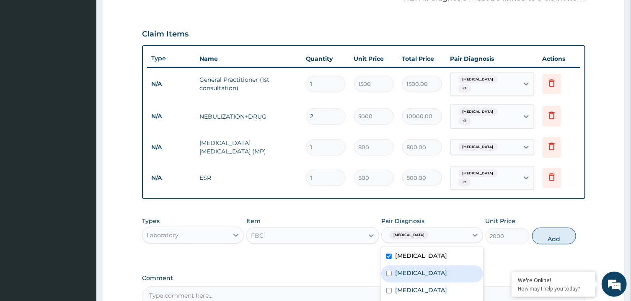
drag, startPoint x: 427, startPoint y: 276, endPoint x: 432, endPoint y: 288, distance: 12.8
click at [428, 278] on div "Upper respiratory infection" at bounding box center [432, 273] width 102 height 17
checkbox input "true"
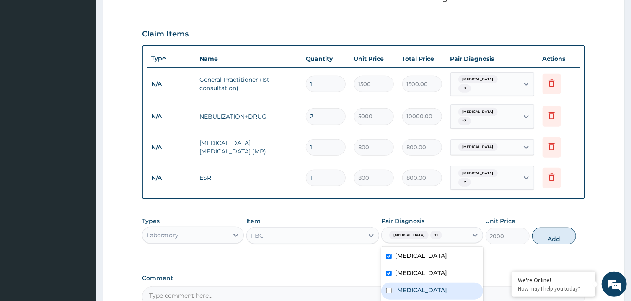
click at [434, 292] on label "Nasal congestion" at bounding box center [421, 290] width 52 height 8
checkbox input "true"
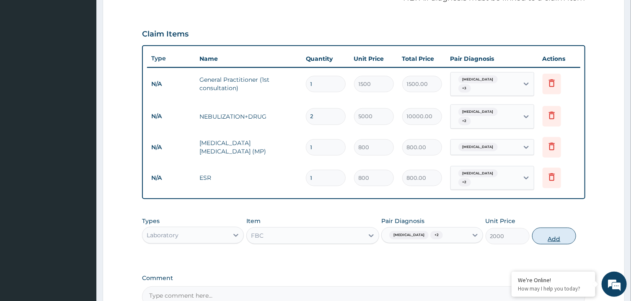
click at [554, 238] on button "Add" at bounding box center [554, 235] width 44 height 17
type input "0"
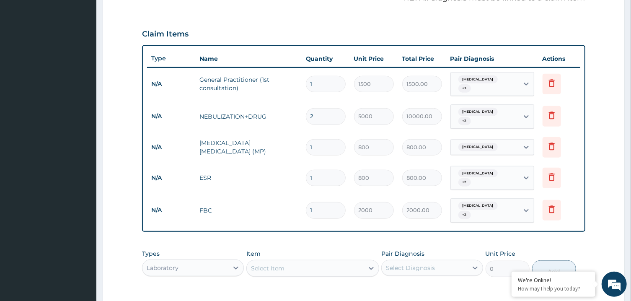
scroll to position [389, 0]
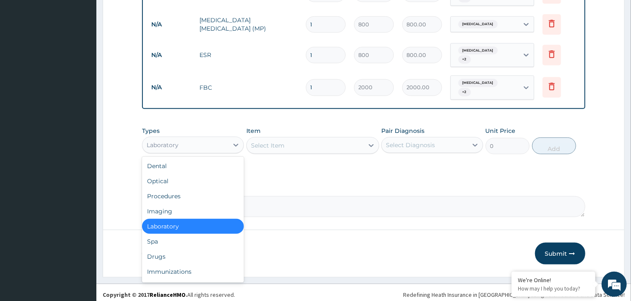
click at [222, 140] on div "Laboratory" at bounding box center [185, 144] width 86 height 13
drag, startPoint x: 187, startPoint y: 168, endPoint x: 184, endPoint y: 241, distance: 73.4
click at [184, 240] on div "Dental Optical Procedures Imaging Laboratory Spa Drugs Immunizations Others Gym" at bounding box center [193, 220] width 102 height 126
click at [184, 249] on div "Drugs" at bounding box center [193, 256] width 102 height 15
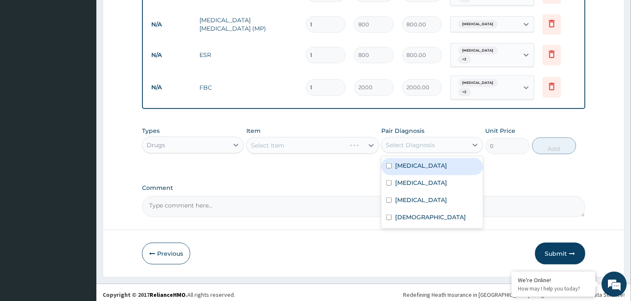
click at [417, 141] on div "Select Diagnosis" at bounding box center [410, 145] width 49 height 8
click at [409, 165] on label "Malaria" at bounding box center [421, 165] width 52 height 8
checkbox input "true"
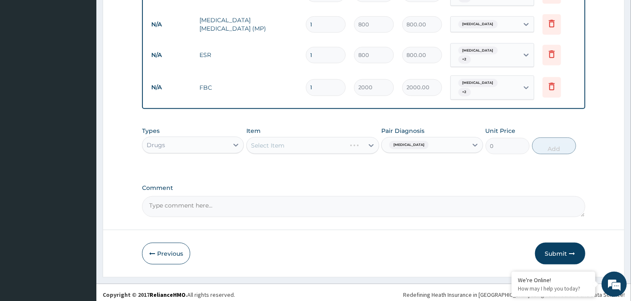
click at [345, 145] on div "Select Item" at bounding box center [312, 145] width 133 height 17
click at [345, 145] on div "Select Item" at bounding box center [305, 145] width 117 height 13
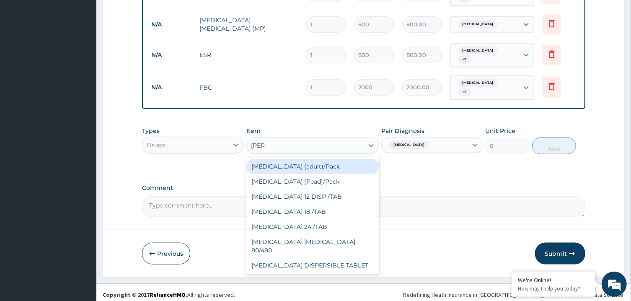
type input "coart"
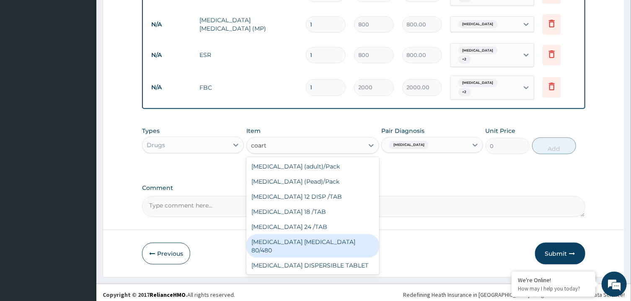
click at [326, 237] on div "COARTEM D TAB 80/480" at bounding box center [312, 245] width 133 height 23
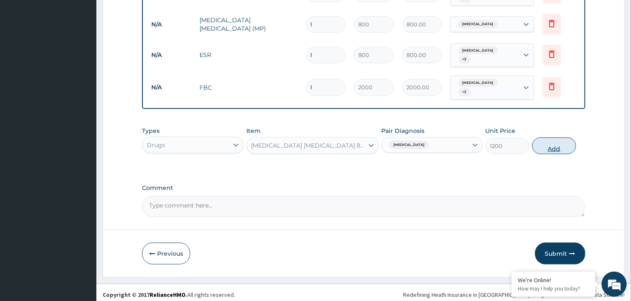
click at [550, 144] on button "Add" at bounding box center [554, 145] width 44 height 17
type input "0"
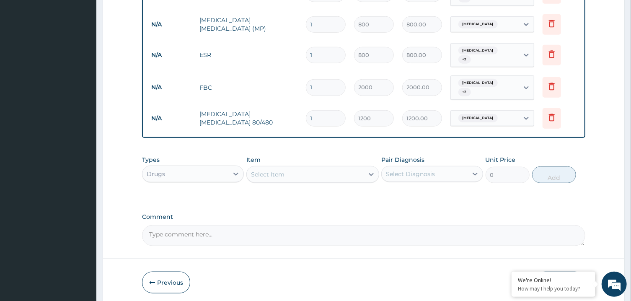
click at [316, 173] on div "Select Item" at bounding box center [305, 174] width 117 height 13
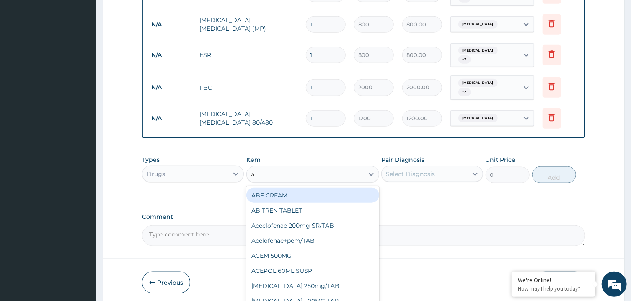
type input "aug"
click at [322, 188] on div "AUGLOCEF 625MG" at bounding box center [312, 195] width 133 height 15
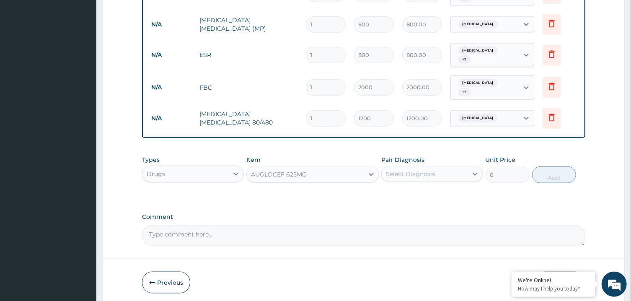
type input "900"
click at [434, 167] on div "Select Diagnosis" at bounding box center [425, 173] width 86 height 13
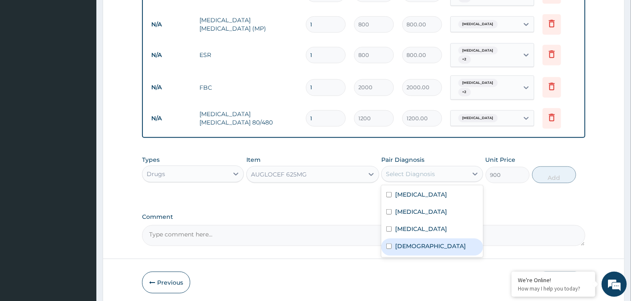
click at [437, 239] on div "Asthma" at bounding box center [432, 246] width 102 height 17
checkbox input "true"
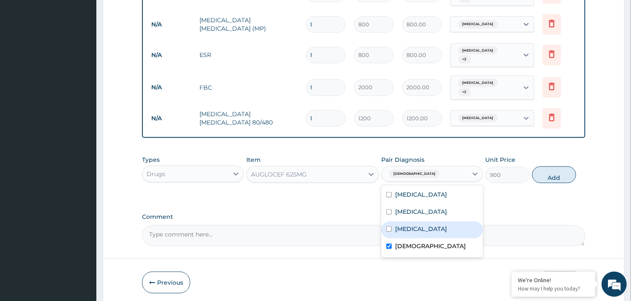
click at [447, 221] on div "Nasal congestion" at bounding box center [432, 229] width 102 height 17
checkbox input "true"
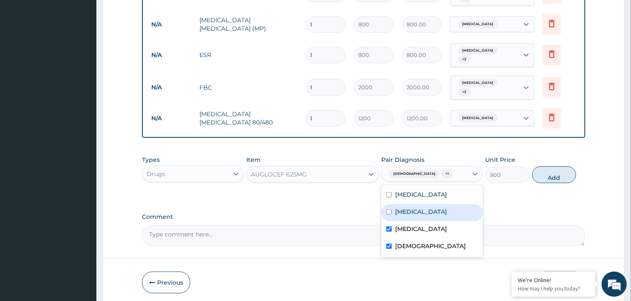
click at [451, 211] on div "Upper respiratory infection" at bounding box center [432, 212] width 102 height 17
checkbox input "true"
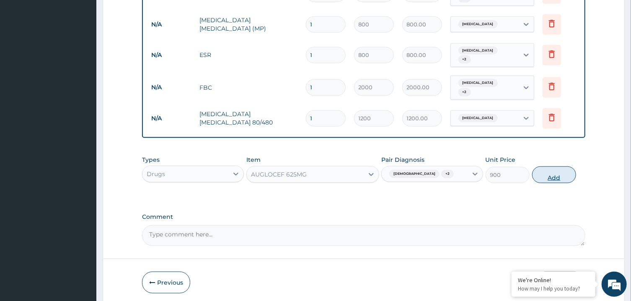
click at [548, 170] on button "Add" at bounding box center [554, 174] width 44 height 17
type input "0"
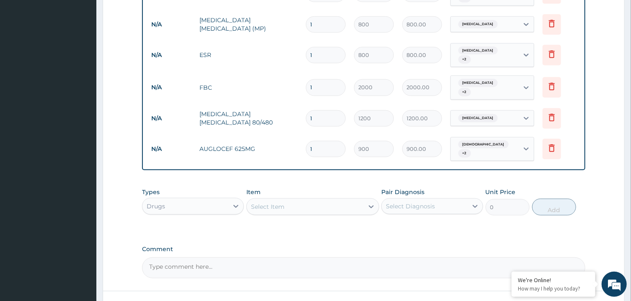
click at [266, 202] on div "Select Item" at bounding box center [268, 206] width 34 height 8
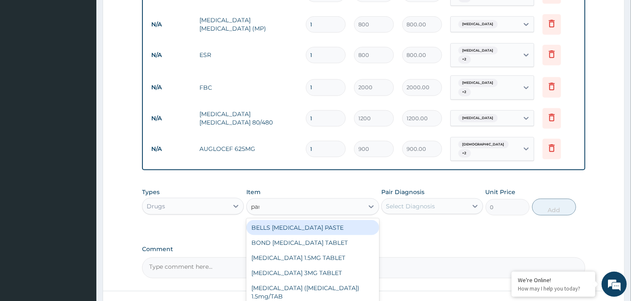
type input "pana"
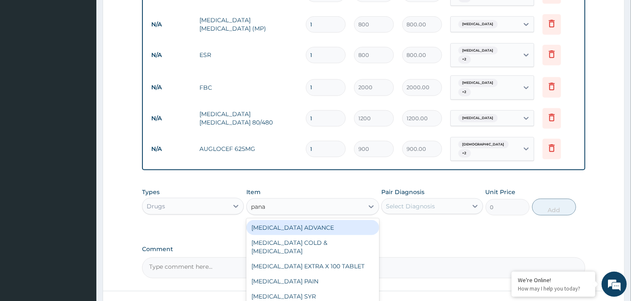
click at [286, 224] on div "PANADOL ADVANCE" at bounding box center [312, 227] width 133 height 15
type input "90"
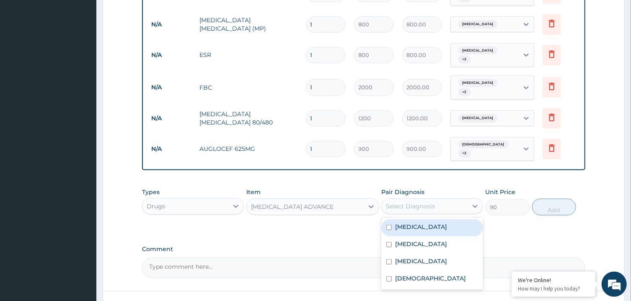
click at [424, 203] on div "Select Diagnosis" at bounding box center [425, 205] width 86 height 13
drag, startPoint x: 430, startPoint y: 223, endPoint x: 434, endPoint y: 225, distance: 4.3
click at [431, 223] on div "Malaria" at bounding box center [432, 227] width 102 height 17
checkbox input "true"
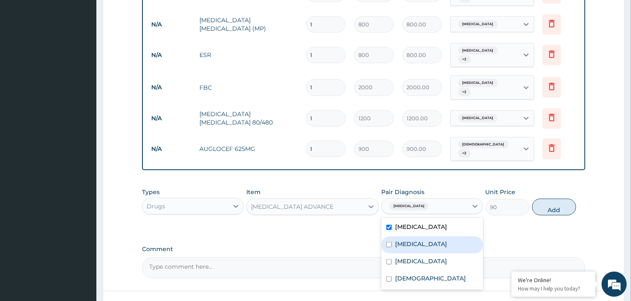
click at [445, 240] on div "Upper respiratory infection" at bounding box center [432, 244] width 102 height 17
checkbox input "true"
click at [447, 260] on div "Nasal congestion" at bounding box center [432, 261] width 102 height 17
checkbox input "true"
click at [551, 204] on button "Add" at bounding box center [554, 207] width 44 height 17
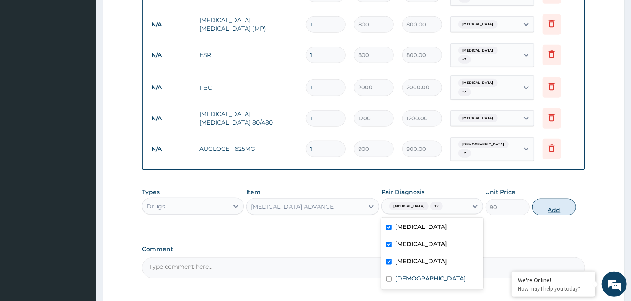
type input "0"
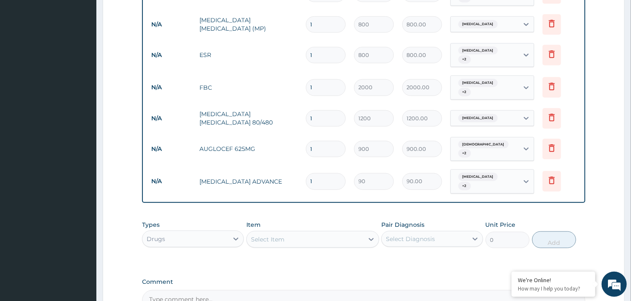
click at [310, 232] on div "Select Item" at bounding box center [305, 238] width 117 height 13
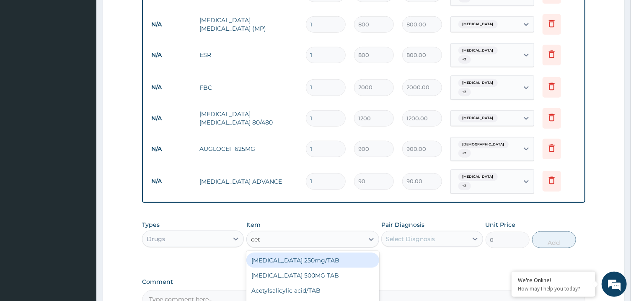
type input "cetr"
click at [326, 253] on div "Cetrizine 10mg/TAB" at bounding box center [312, 260] width 133 height 15
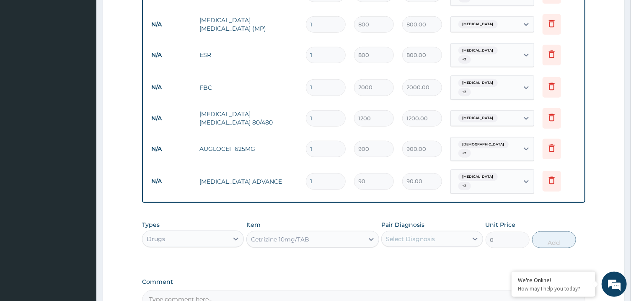
type input "300"
click at [432, 220] on div "Pair Diagnosis Select Diagnosis" at bounding box center [432, 234] width 102 height 28
click at [436, 232] on div "Select Diagnosis" at bounding box center [425, 238] width 86 height 13
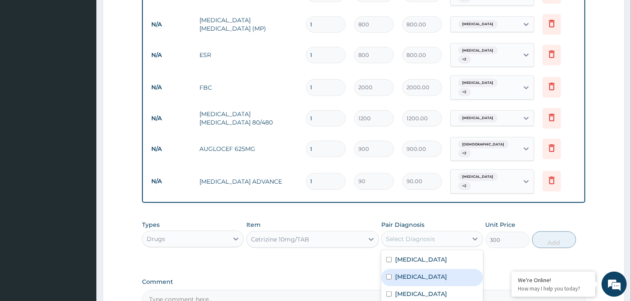
click at [438, 272] on label "Upper respiratory infection" at bounding box center [421, 276] width 52 height 8
checkbox input "true"
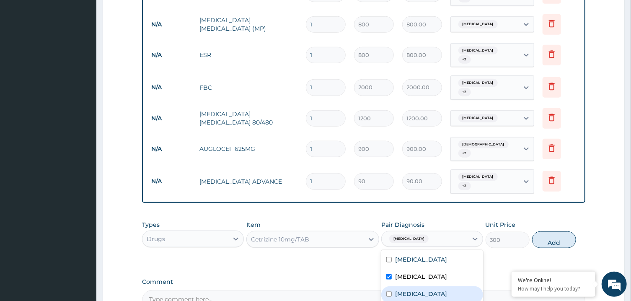
click at [441, 289] on label "Nasal congestion" at bounding box center [421, 293] width 52 height 8
checkbox input "true"
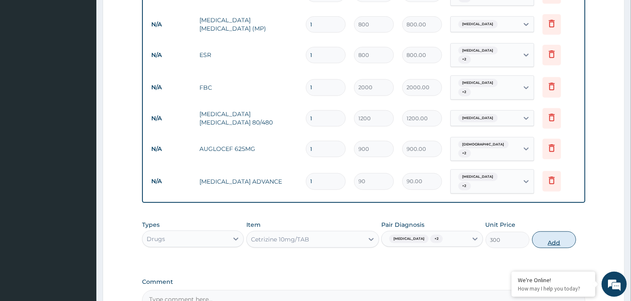
click at [552, 231] on button "Add" at bounding box center [554, 239] width 44 height 17
type input "0"
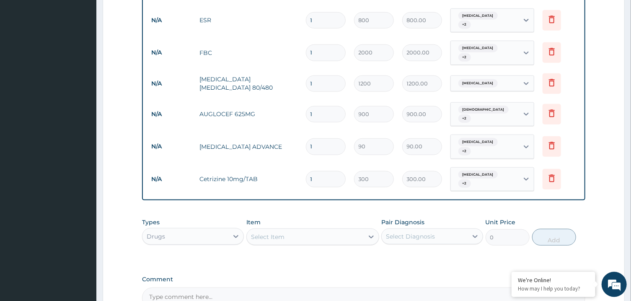
scroll to position [426, 0]
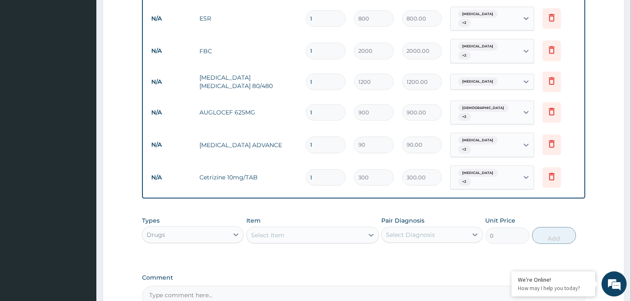
click at [322, 228] on div "Select Item" at bounding box center [305, 234] width 117 height 13
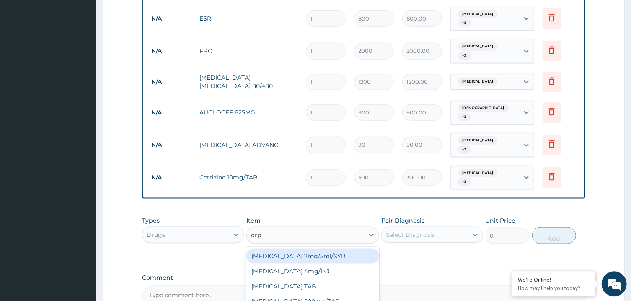
type input "orph"
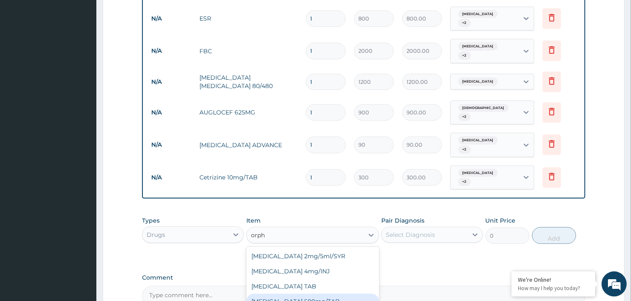
click at [355, 294] on div "ORPHENADRINE 500mg/TAB" at bounding box center [312, 301] width 133 height 15
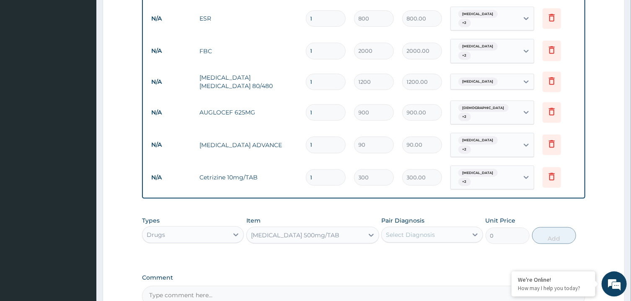
type input "80"
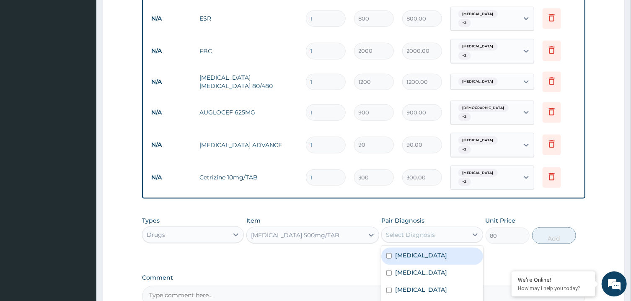
click at [436, 228] on div "Select Diagnosis" at bounding box center [425, 234] width 86 height 13
click at [441, 251] on div "Malaria" at bounding box center [432, 256] width 102 height 17
checkbox input "true"
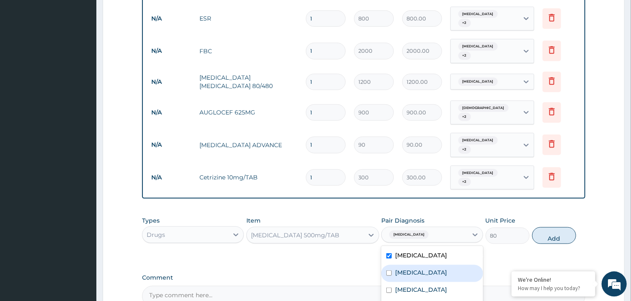
click at [444, 266] on div "Upper respiratory infection" at bounding box center [432, 273] width 102 height 17
checkbox input "true"
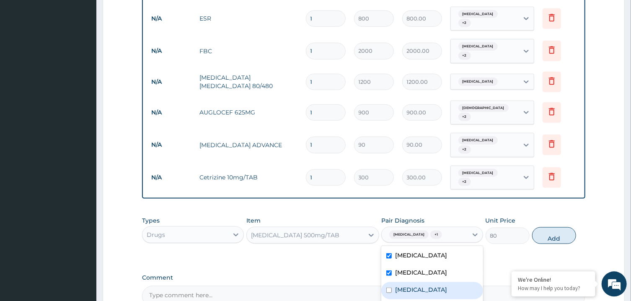
click at [448, 283] on div "Nasal congestion" at bounding box center [432, 290] width 102 height 17
checkbox input "true"
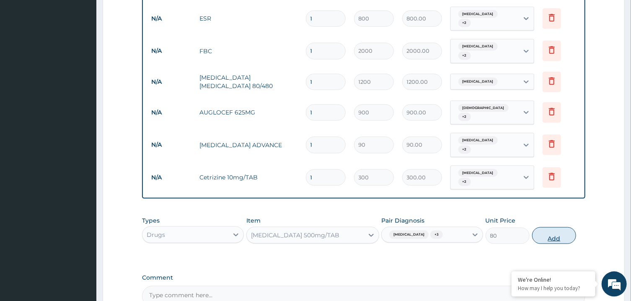
click at [563, 227] on button "Add" at bounding box center [554, 235] width 44 height 17
type input "0"
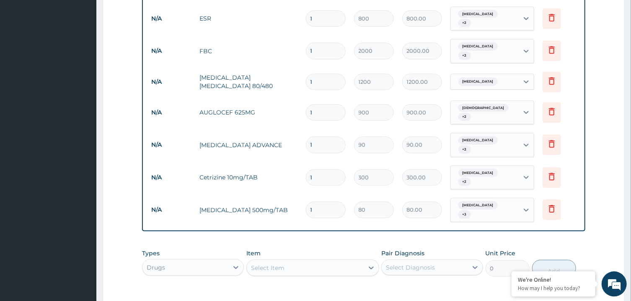
type input "0.00"
type input "2"
type input "160.00"
type input "21"
type input "1680.00"
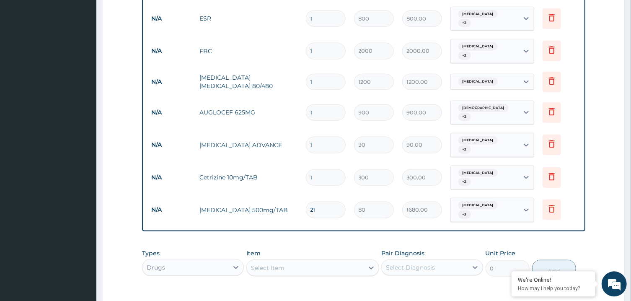
type input "21"
click at [328, 169] on input "1" at bounding box center [326, 177] width 40 height 16
type input "10"
type input "3000.00"
type input "10"
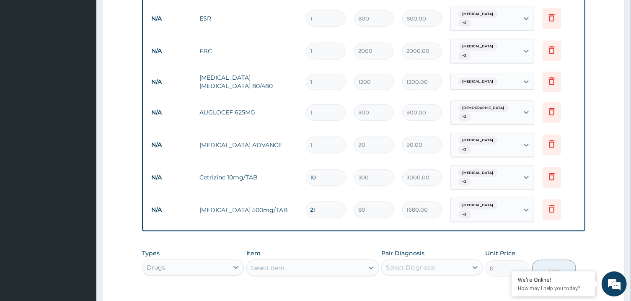
click at [314, 139] on input "1" at bounding box center [326, 145] width 40 height 16
type input "3"
type input "270.00"
type input "30"
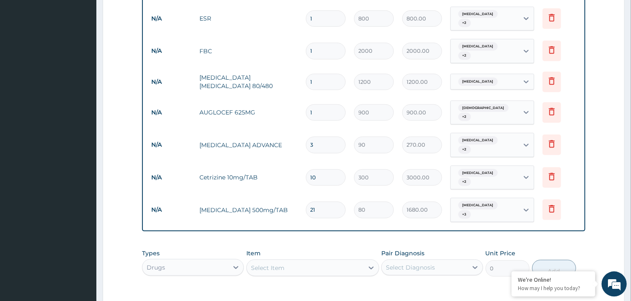
type input "2700.00"
type input "30"
click at [318, 108] on input "1" at bounding box center [326, 112] width 40 height 16
type input "14"
type input "12600.00"
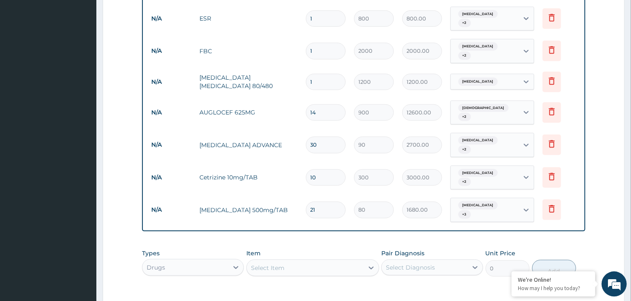
type input "14"
click at [324, 83] on input "1" at bounding box center [326, 82] width 40 height 16
type input "6"
type input "7200.00"
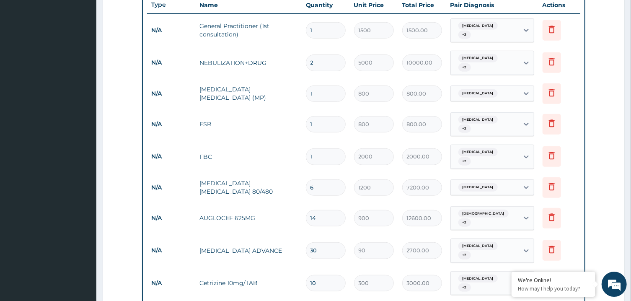
scroll to position [537, 0]
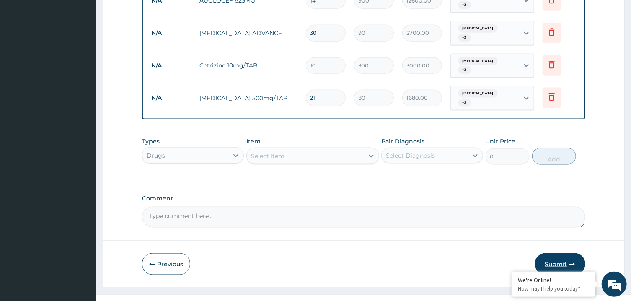
type input "6"
click at [558, 253] on button "Submit" at bounding box center [560, 264] width 50 height 22
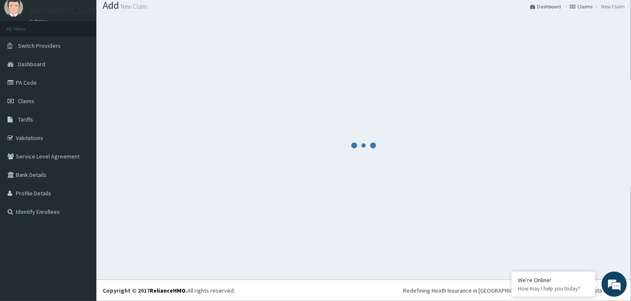
scroll to position [27, 0]
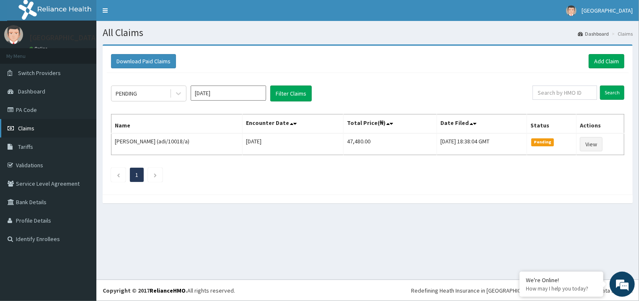
click at [36, 134] on link "Claims" at bounding box center [48, 128] width 96 height 18
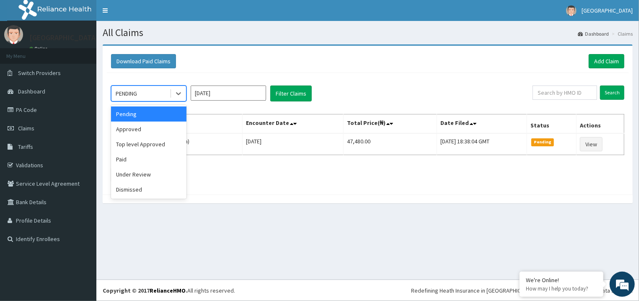
click at [166, 86] on div "PENDING" at bounding box center [148, 93] width 75 height 16
click at [153, 129] on div "Approved" at bounding box center [148, 128] width 75 height 15
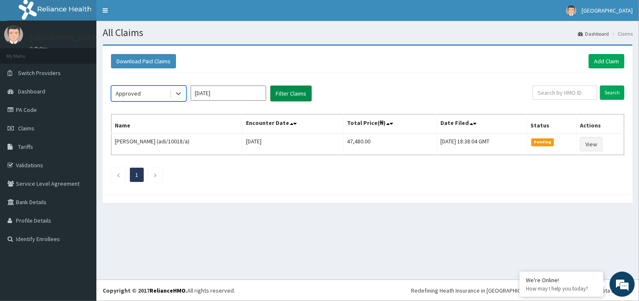
click at [281, 93] on button "Filter Claims" at bounding box center [290, 93] width 41 height 16
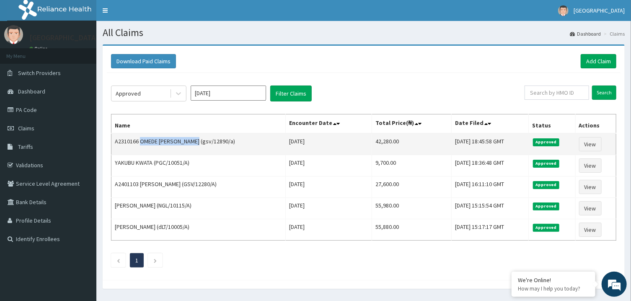
drag, startPoint x: 196, startPoint y: 139, endPoint x: 140, endPoint y: 144, distance: 55.9
click at [140, 144] on td "A2310166 OMEDE [PERSON_NAME] (gsv/12890/a)" at bounding box center [198, 144] width 174 height 22
copy td "OMEDE [PERSON_NAME]"
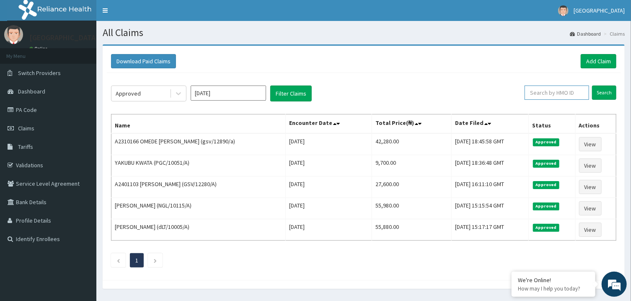
click at [542, 93] on input "text" at bounding box center [556, 92] width 65 height 14
type input "hem/10002/b"
click at [606, 94] on input "Search" at bounding box center [604, 92] width 24 height 14
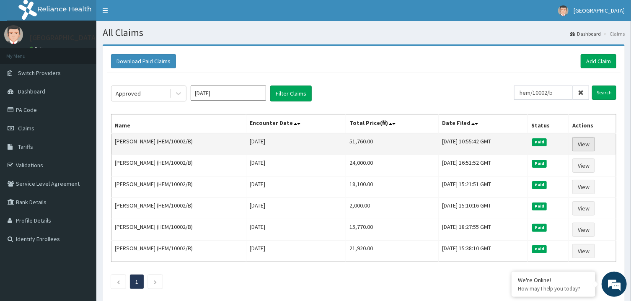
click at [586, 141] on link "View" at bounding box center [583, 144] width 23 height 14
